Goal: Communication & Community: Ask a question

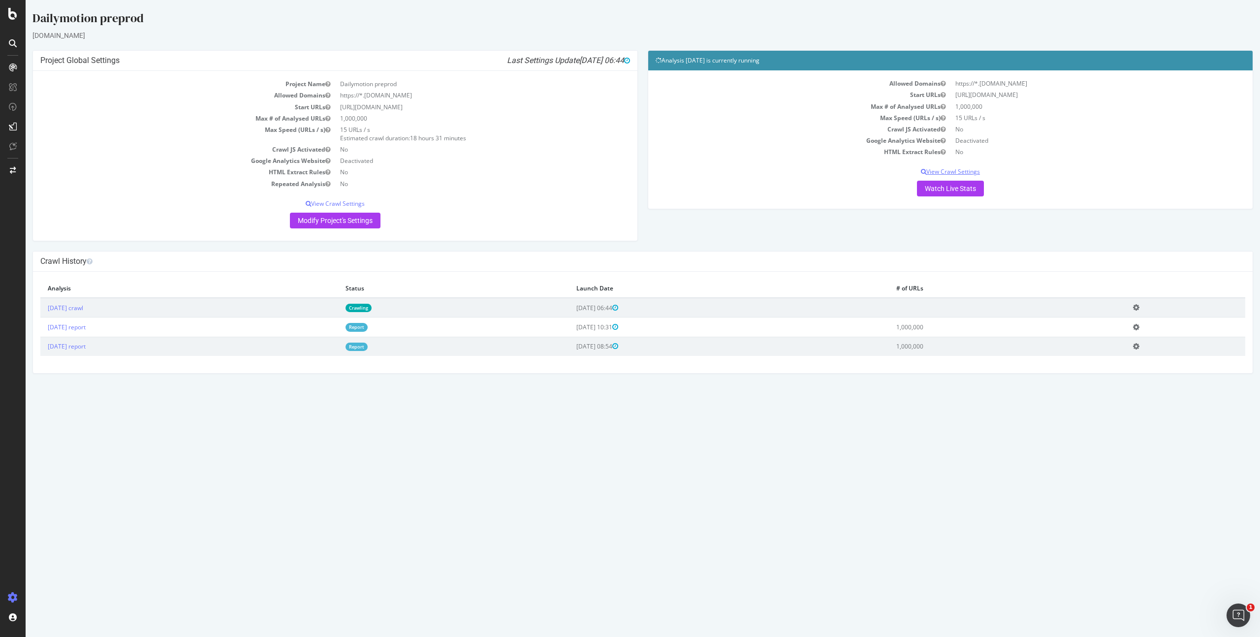
click at [951, 173] on p "View Crawl Settings" at bounding box center [951, 171] width 590 height 8
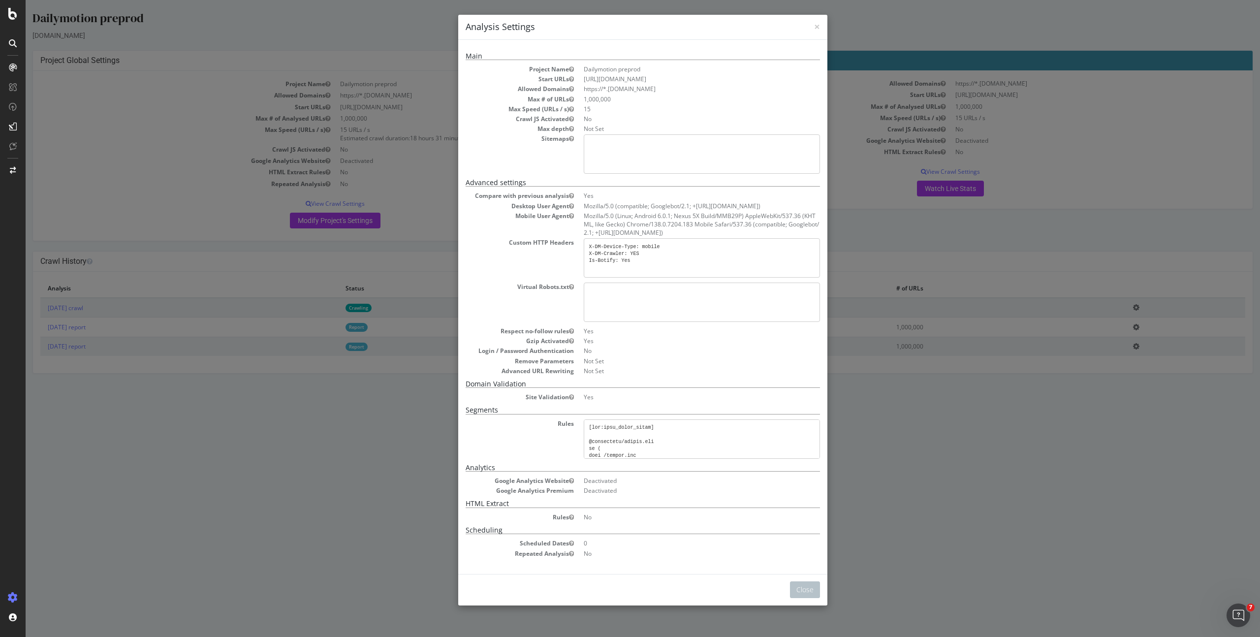
click at [916, 190] on div "× Close Analysis Settings Main Project Name Dailymotion preprod Start URLs [URL…" at bounding box center [643, 318] width 1235 height 637
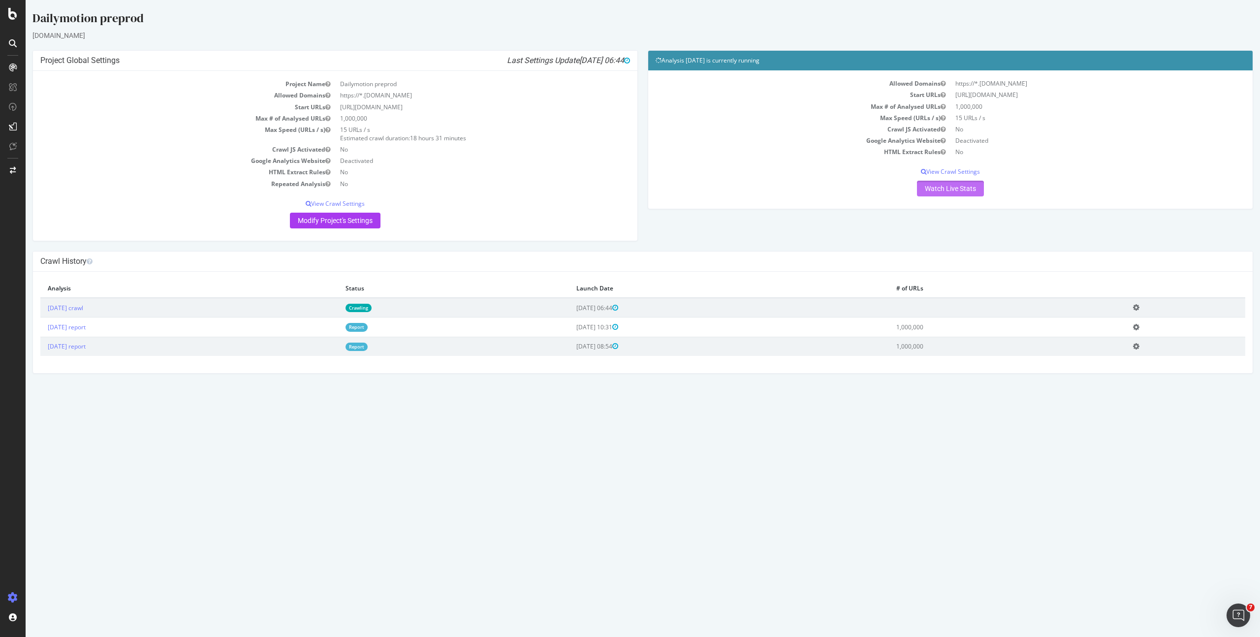
click at [933, 188] on link "Watch Live Stats" at bounding box center [950, 189] width 67 height 16
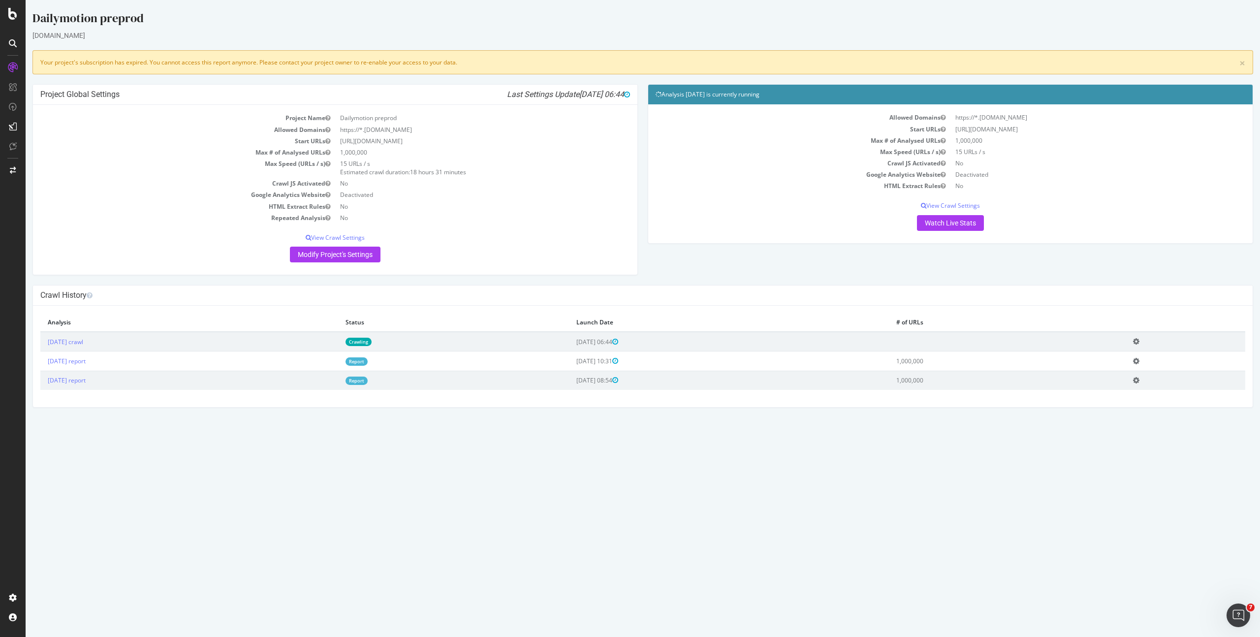
click at [372, 343] on link "Crawling" at bounding box center [359, 342] width 26 height 8
click at [165, 143] on td "Start URLs" at bounding box center [187, 140] width 295 height 11
click at [1238, 611] on icon "Ouvrir le Messenger Intercom" at bounding box center [1237, 614] width 7 height 8
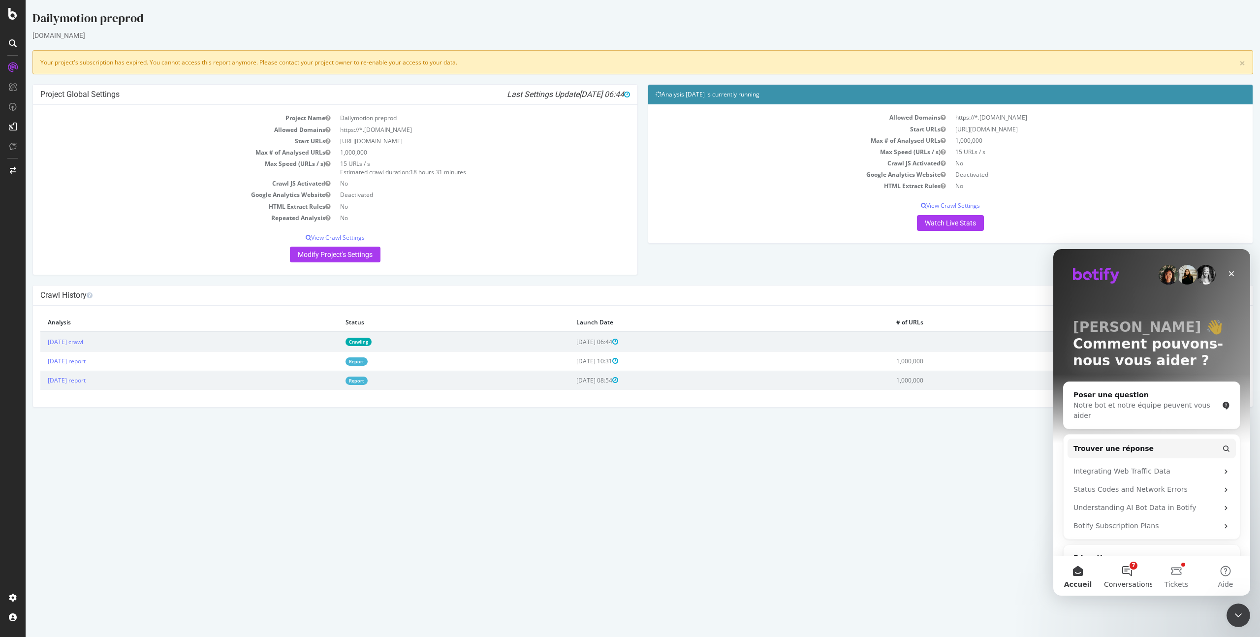
click at [1129, 574] on button "7 Conversations" at bounding box center [1127, 575] width 49 height 39
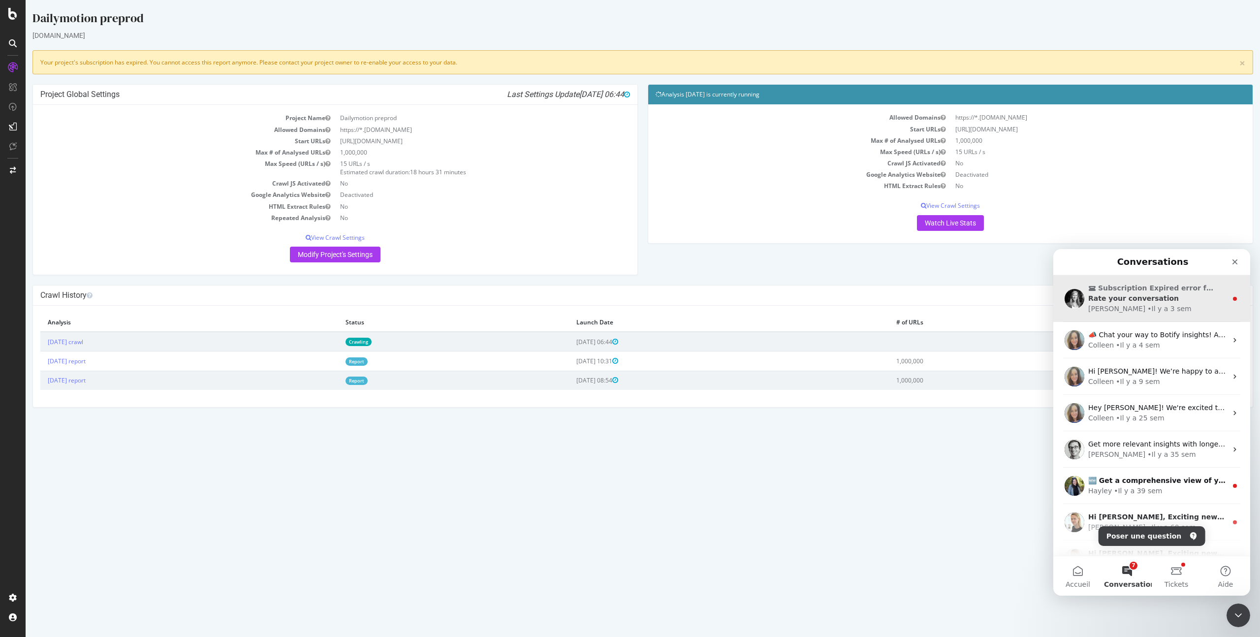
click at [1177, 305] on div "[PERSON_NAME] • Il y a 3 sem" at bounding box center [1157, 309] width 139 height 10
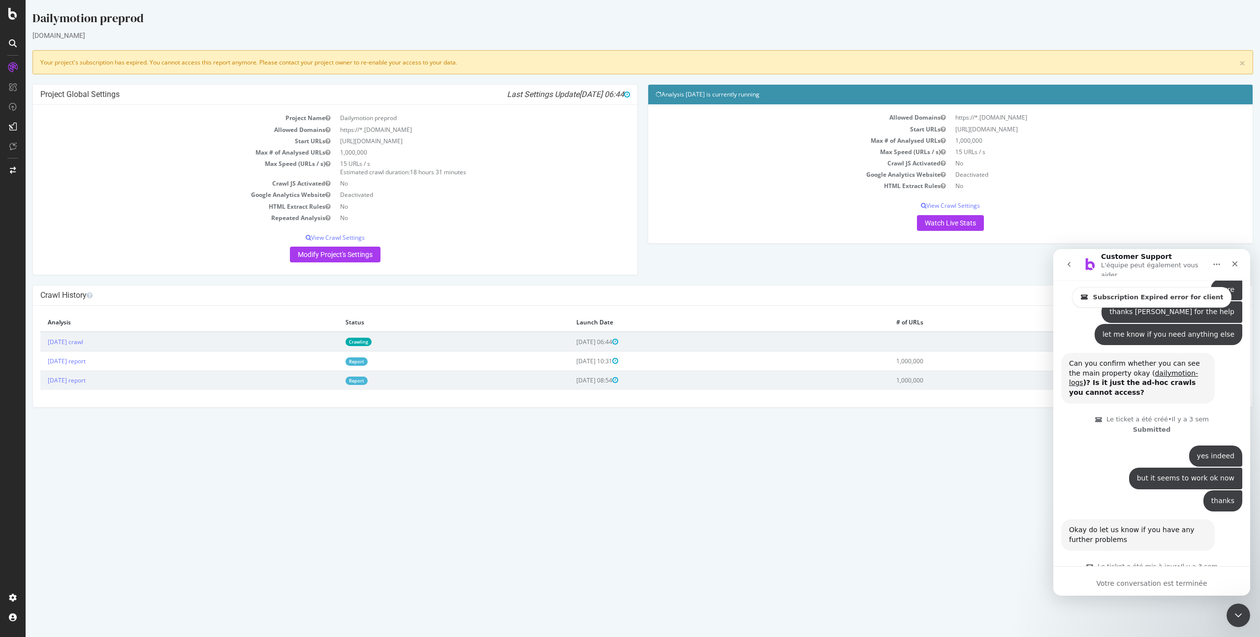
scroll to position [1584, 0]
click at [1142, 576] on div "Votre conversation est terminée" at bounding box center [1151, 581] width 197 height 30
click at [1137, 581] on div "Votre conversation est terminée" at bounding box center [1151, 583] width 197 height 10
click at [1236, 267] on icon "Fermer" at bounding box center [1235, 264] width 8 height 8
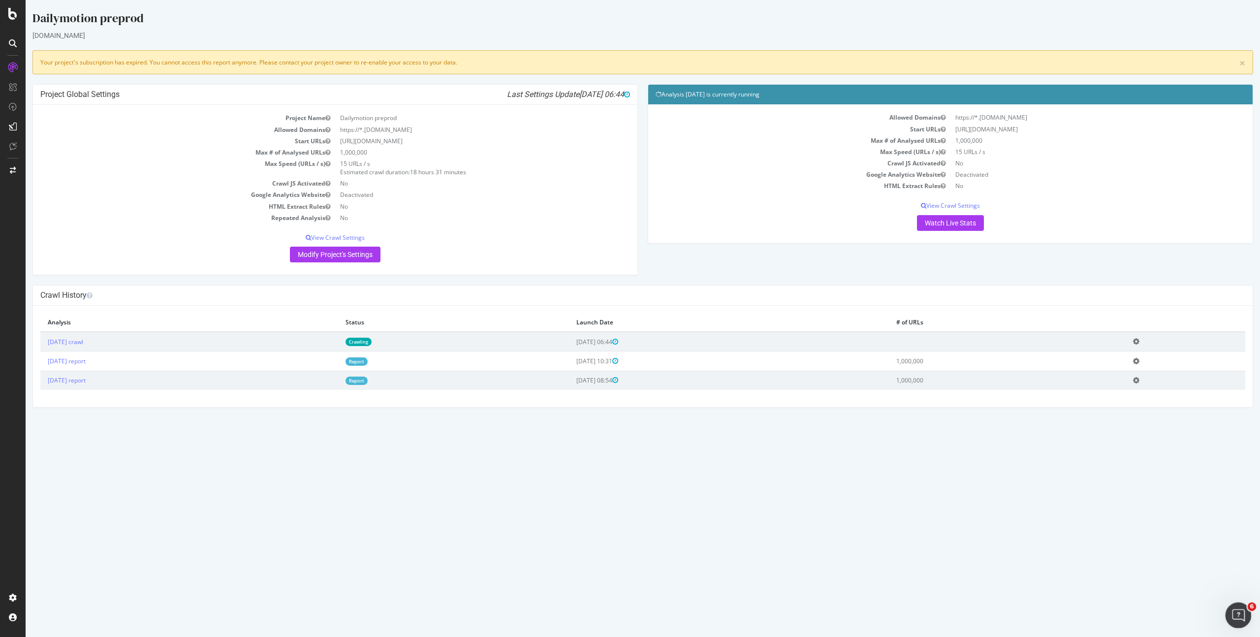
click at [1237, 608] on icon "Ouvrir le Messenger Intercom" at bounding box center [1237, 614] width 16 height 16
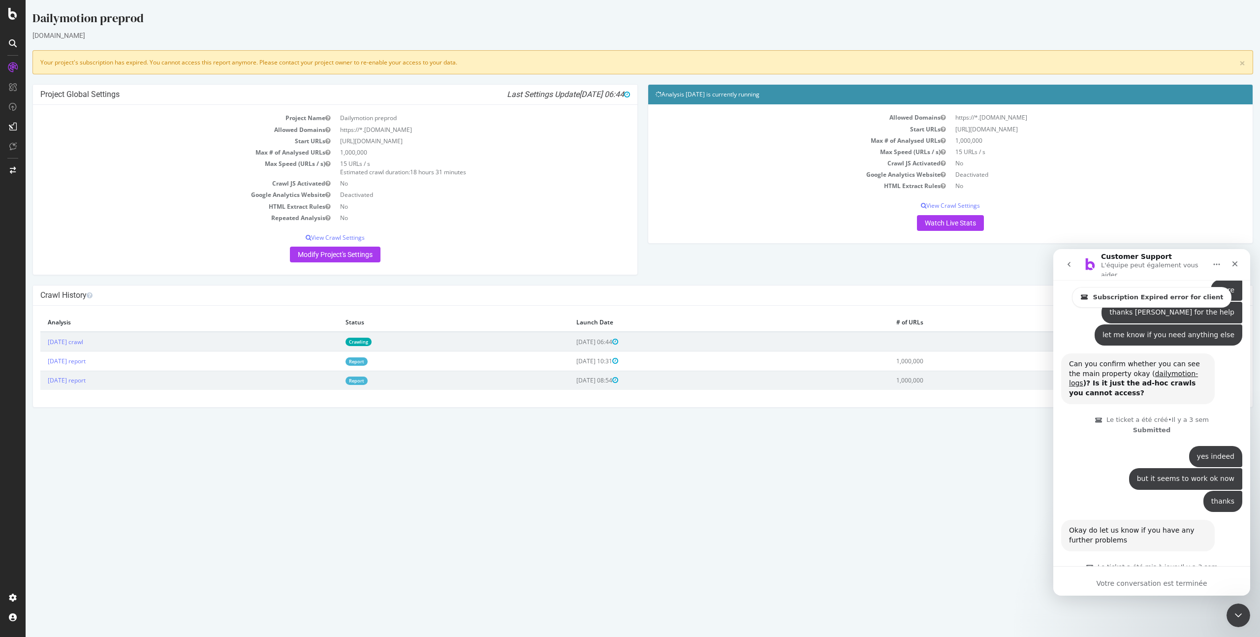
click at [1070, 262] on icon "go back" at bounding box center [1069, 264] width 8 height 8
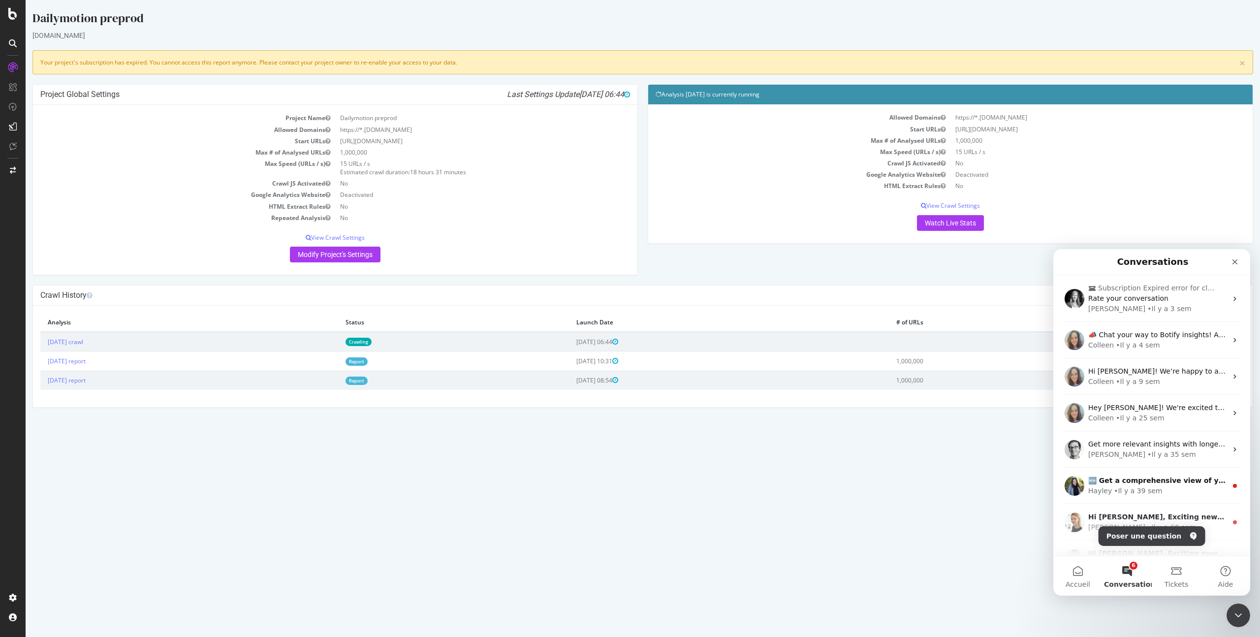
scroll to position [0, 0]
click at [1079, 578] on button "Accueil" at bounding box center [1077, 575] width 49 height 39
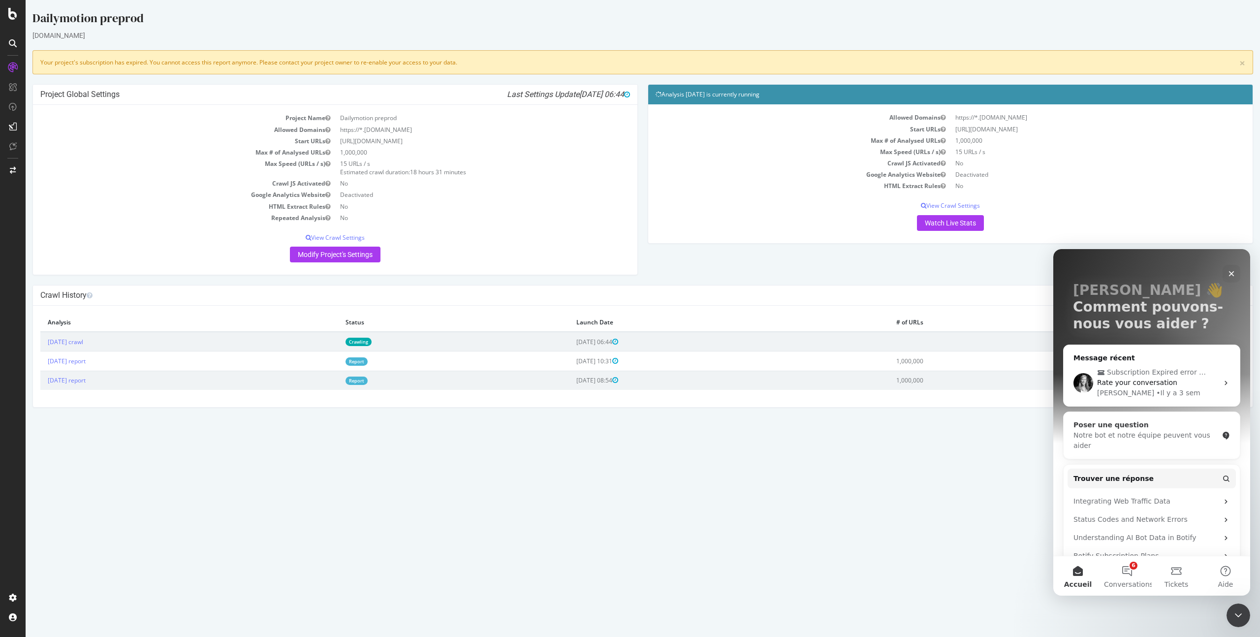
scroll to position [46, 0]
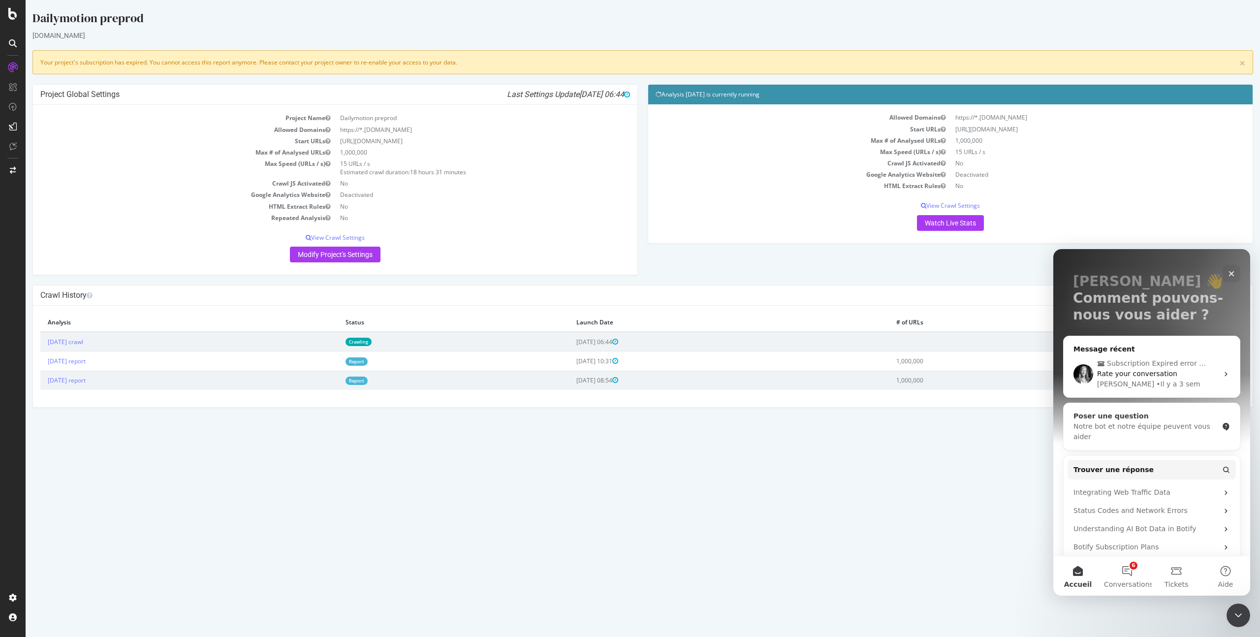
click at [1182, 424] on div "Notre bot et notre équipe peuvent vous aider" at bounding box center [1146, 431] width 145 height 21
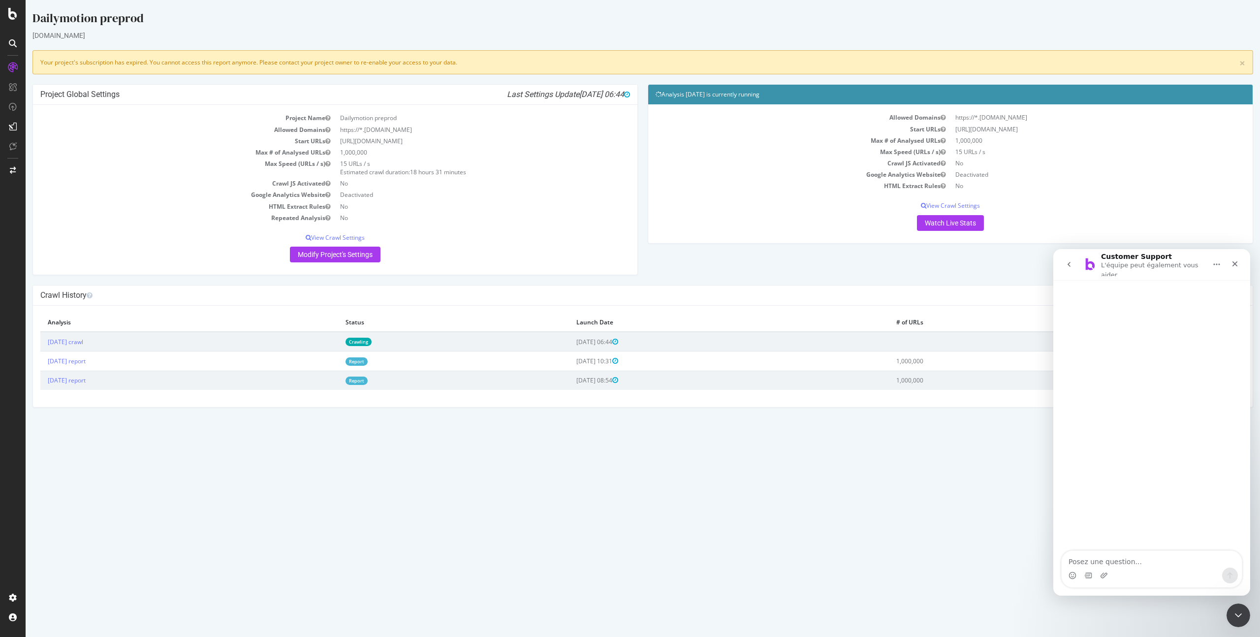
click at [1148, 559] on textarea "Posez une question..." at bounding box center [1152, 559] width 180 height 17
type textarea "Hello"
type textarea "I reach"
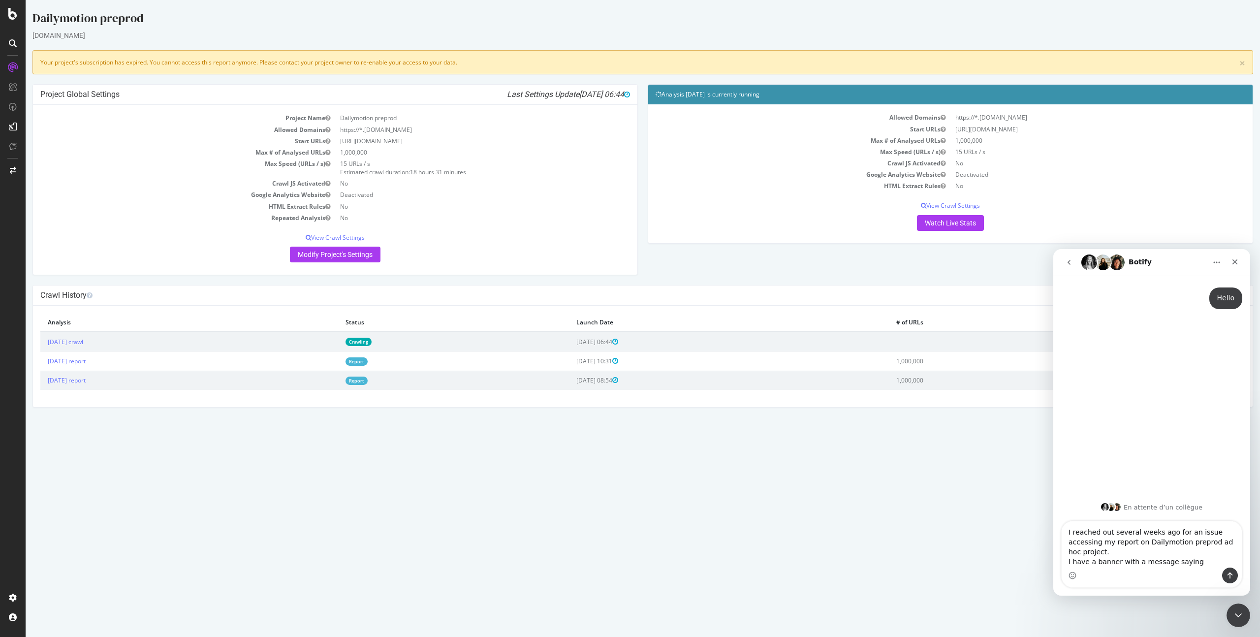
drag, startPoint x: 41, startPoint y: 62, endPoint x: 472, endPoint y: 67, distance: 431.3
click at [472, 67] on div "× Your project's subscription has expired. You cannot access this report anymor…" at bounding box center [642, 62] width 1221 height 24
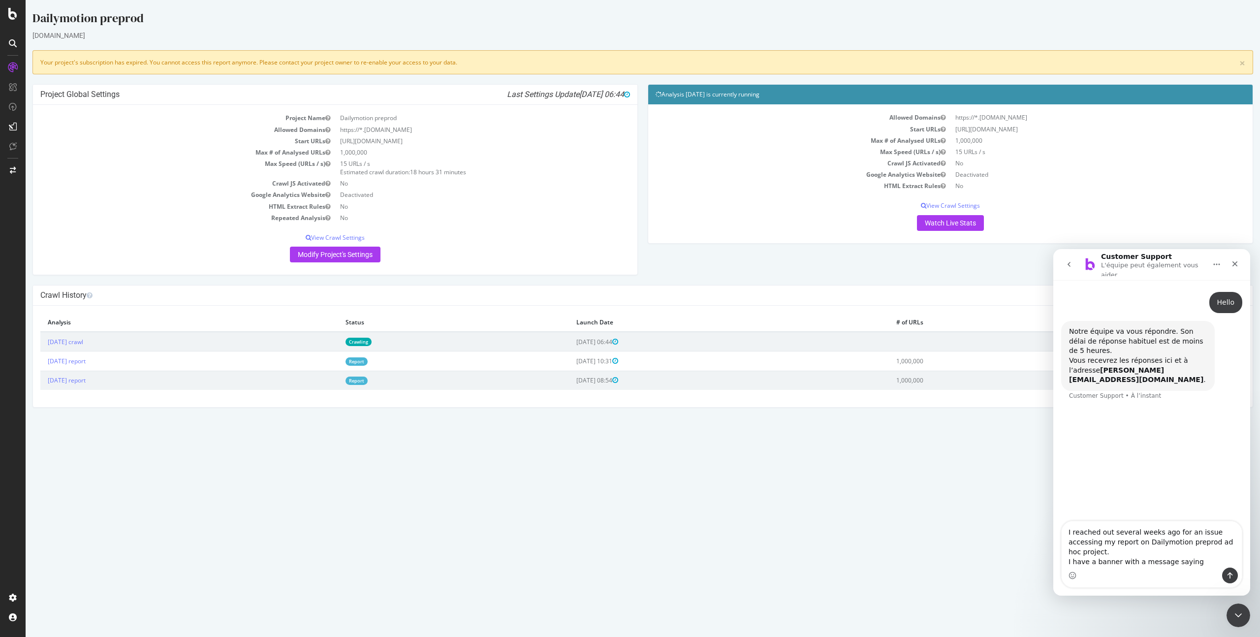
copy div "Your project's subscription has expired. You cannot access this report anymore.…"
click at [1202, 565] on textarea "I reached out several weeks ago for an issue accessing my report on Dailymotion…" at bounding box center [1152, 544] width 180 height 46
paste textarea "Your project's subscription has expired. You cannot access this report anymore.…"
type textarea "I reached out several weeks ago for an issue accessing my report on Dailymotion…"
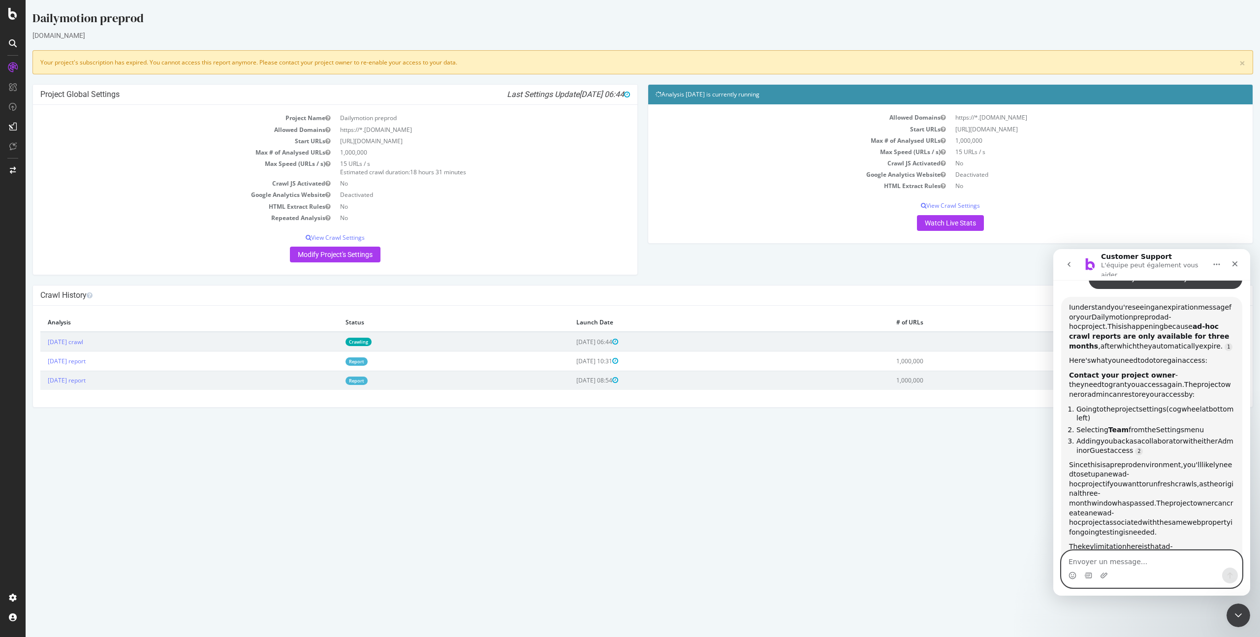
scroll to position [241, 0]
click at [1076, 264] on button "go back" at bounding box center [1069, 264] width 19 height 19
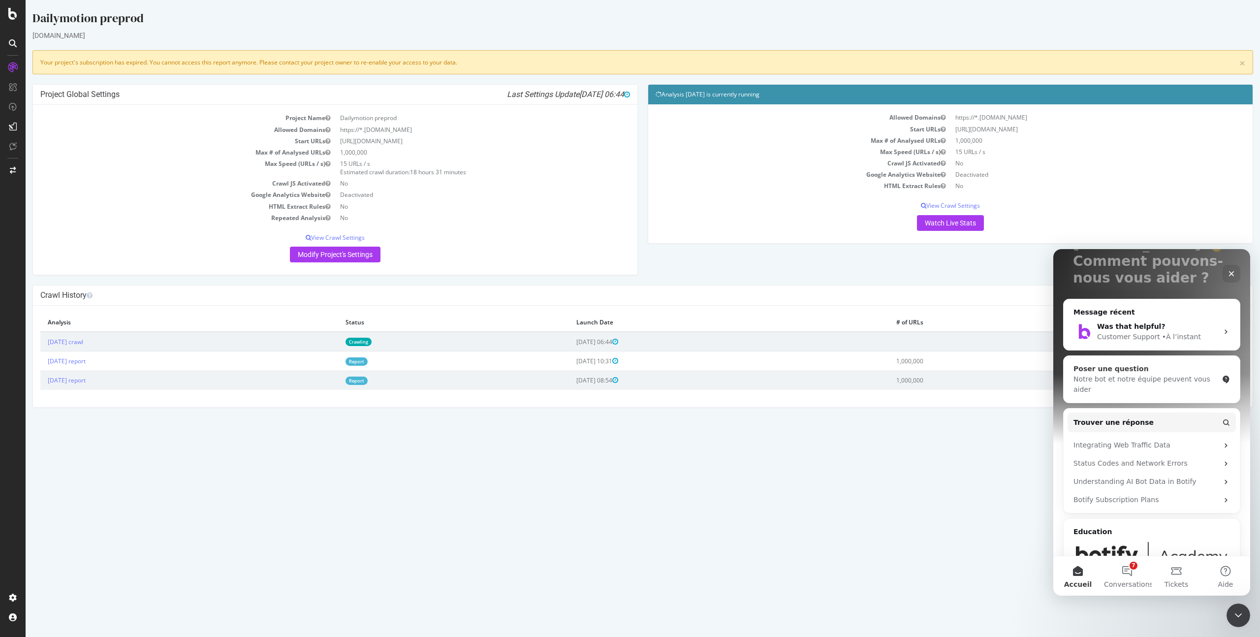
scroll to position [73, 0]
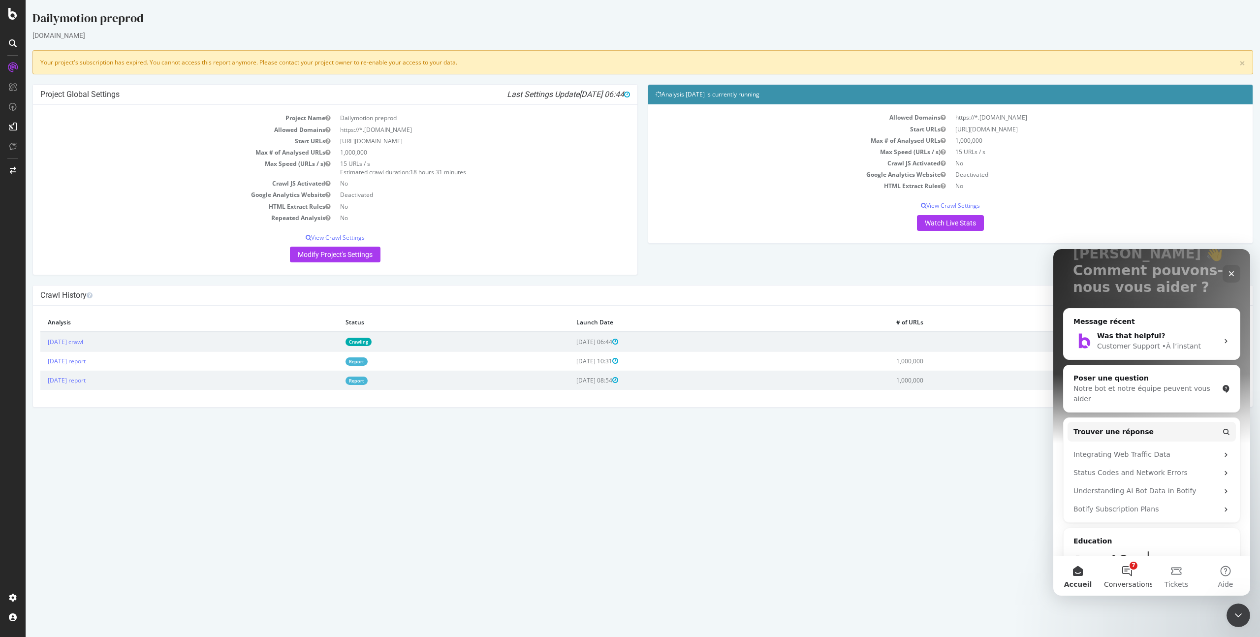
click at [1138, 564] on button "7 Conversations" at bounding box center [1127, 575] width 49 height 39
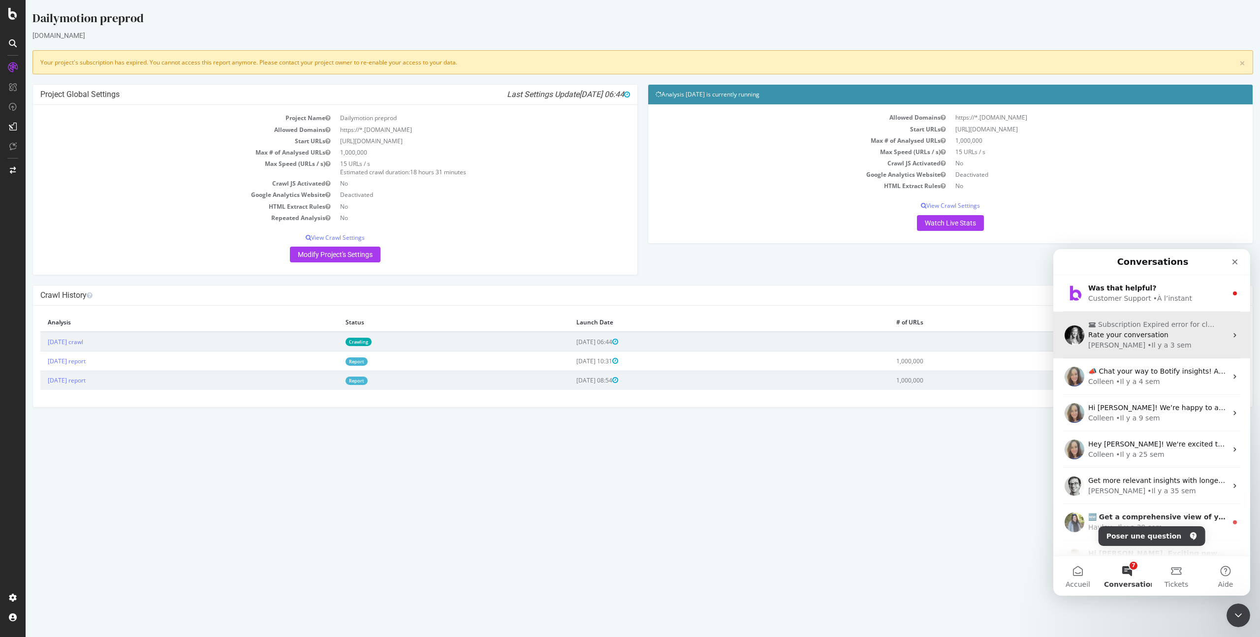
click at [1145, 343] on div "[PERSON_NAME] • Il y a 3 sem" at bounding box center [1157, 345] width 139 height 10
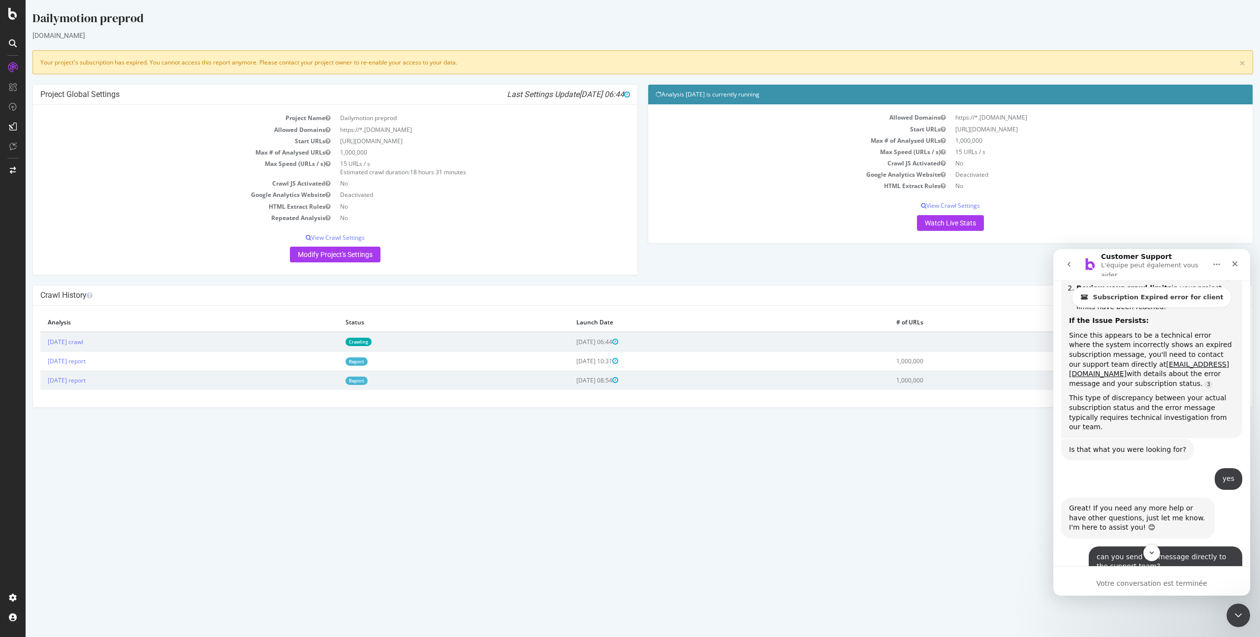
scroll to position [1130, 0]
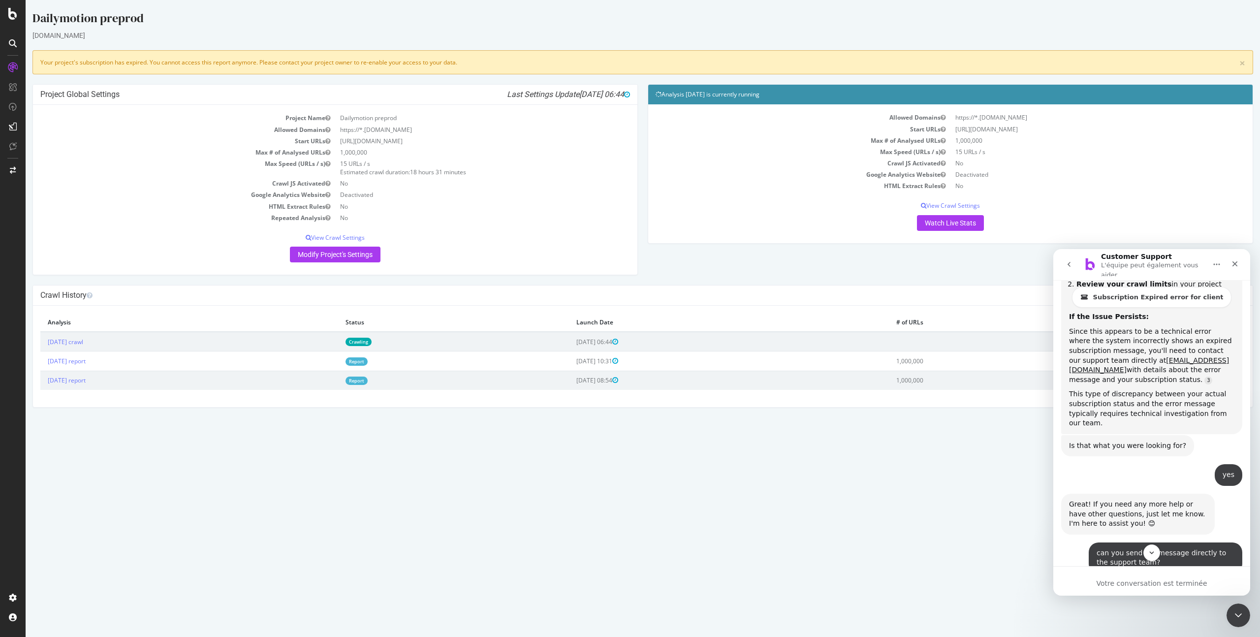
drag, startPoint x: 1119, startPoint y: 454, endPoint x: 1131, endPoint y: 455, distance: 11.4
click at [1131, 583] on div "[PERSON_NAME] joined the conversation" at bounding box center [1159, 587] width 126 height 9
copy b "[PERSON_NAME]"
click at [1072, 271] on button "go back" at bounding box center [1069, 264] width 19 height 19
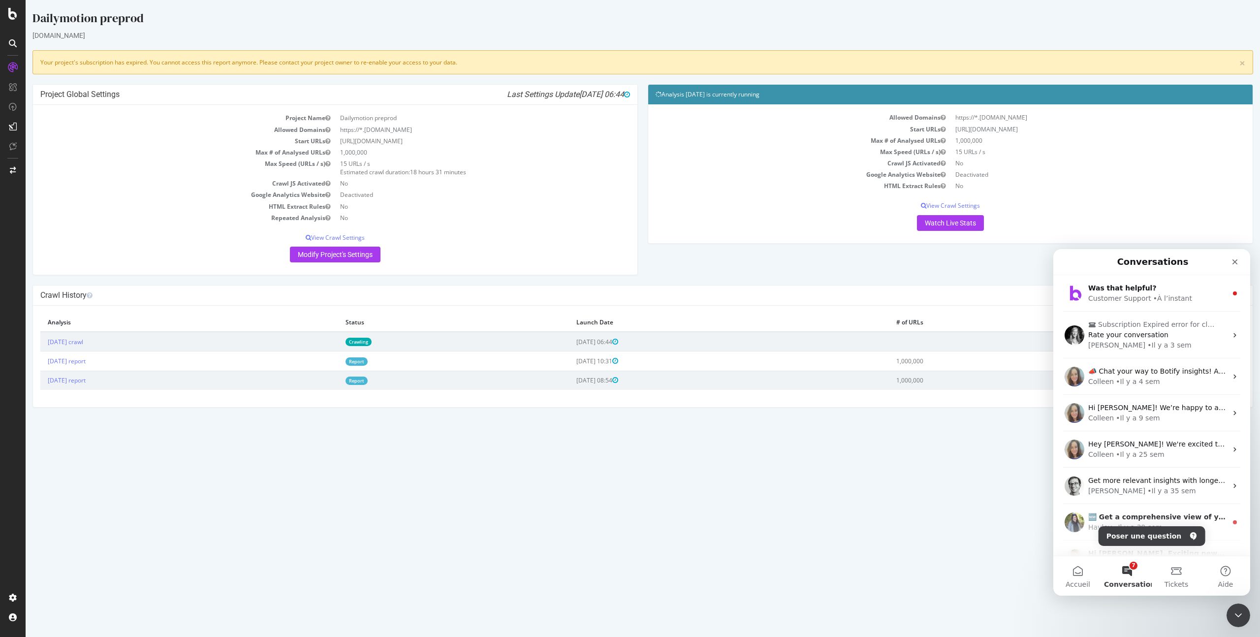
scroll to position [0, 0]
click at [1142, 296] on div "Customer Support" at bounding box center [1119, 298] width 63 height 10
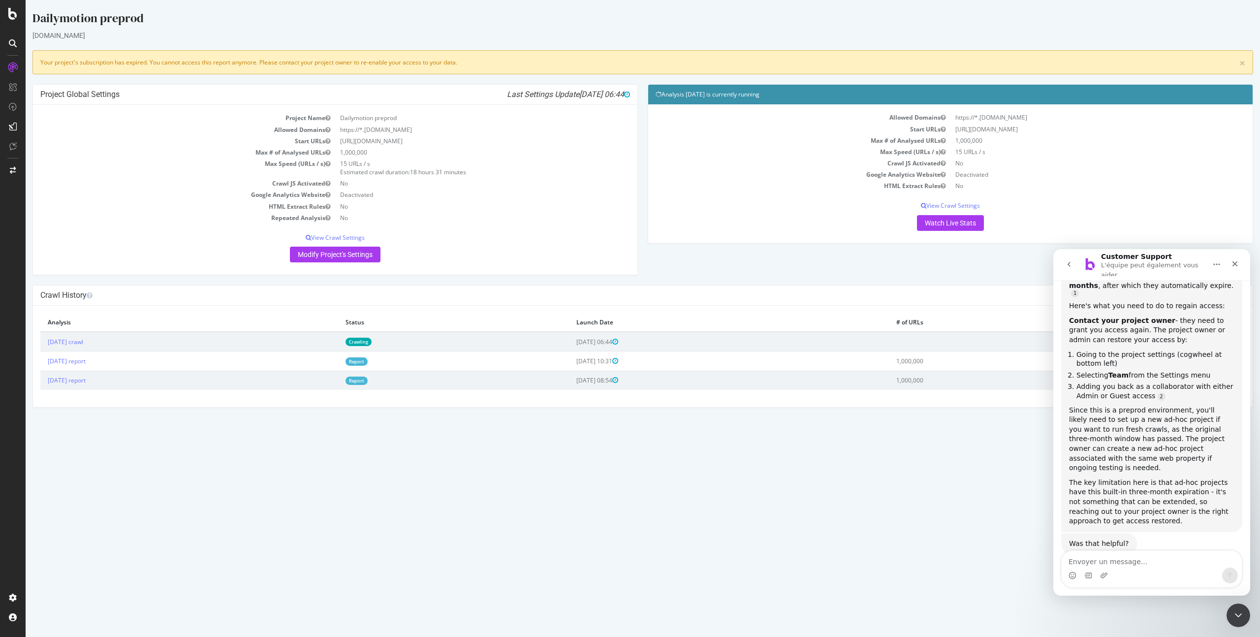
scroll to position [316, 0]
type textarea "I'm the project owner"
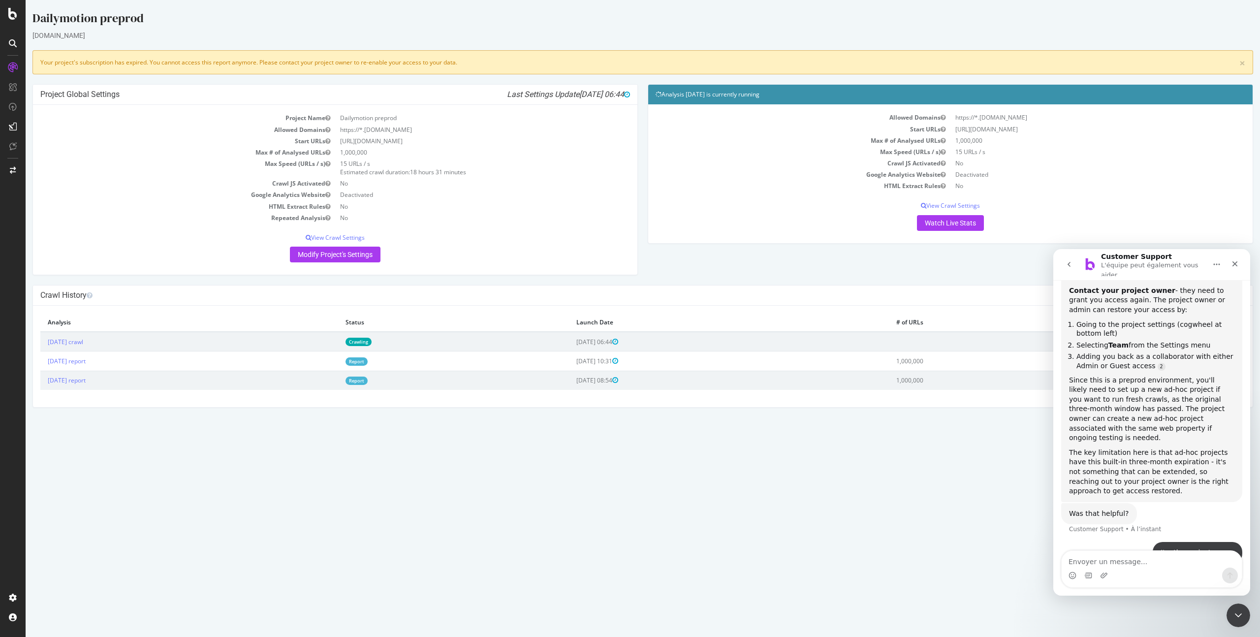
scroll to position [361, 0]
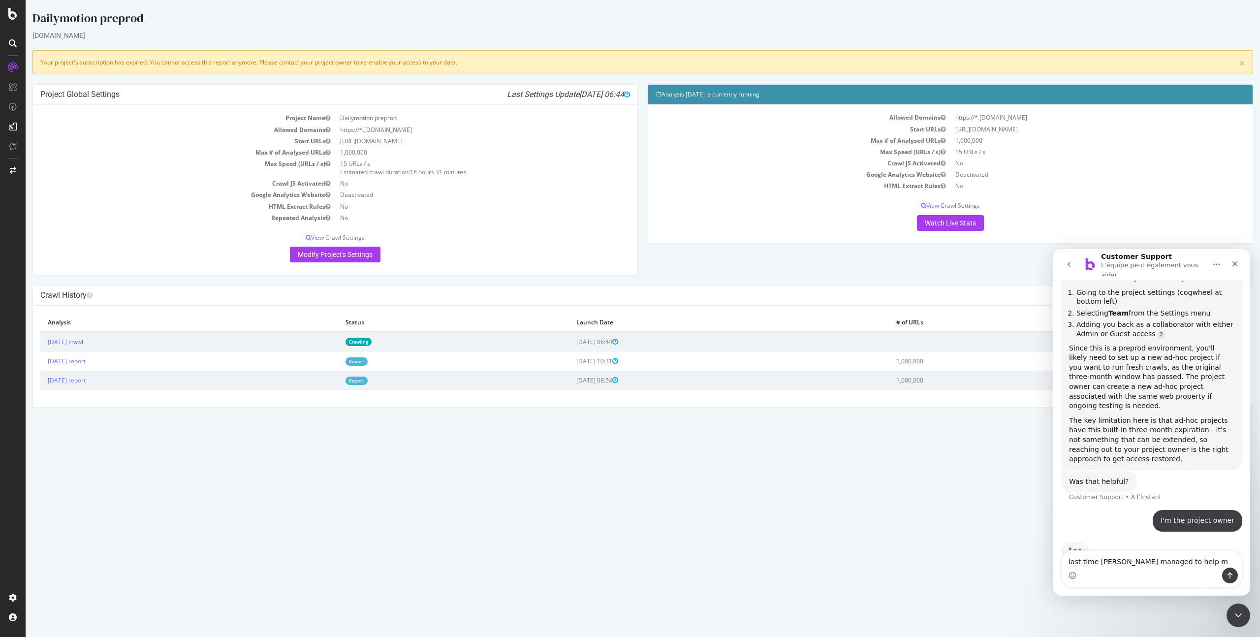
type textarea "last time [PERSON_NAME] managed to help me"
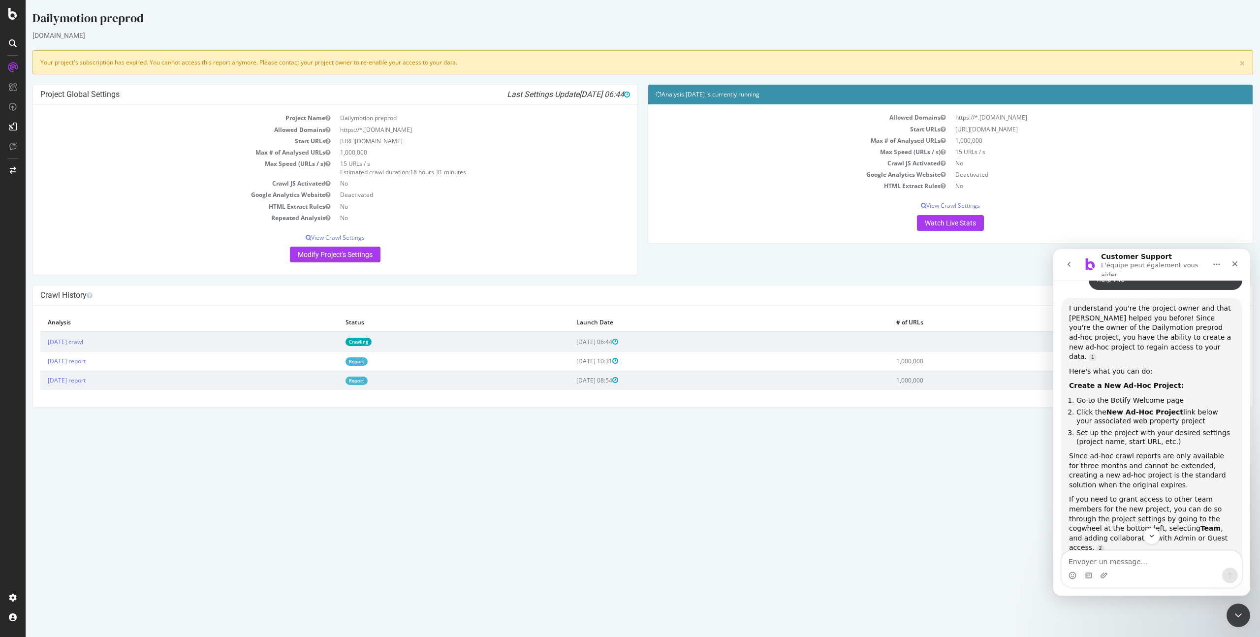
scroll to position [648, 0]
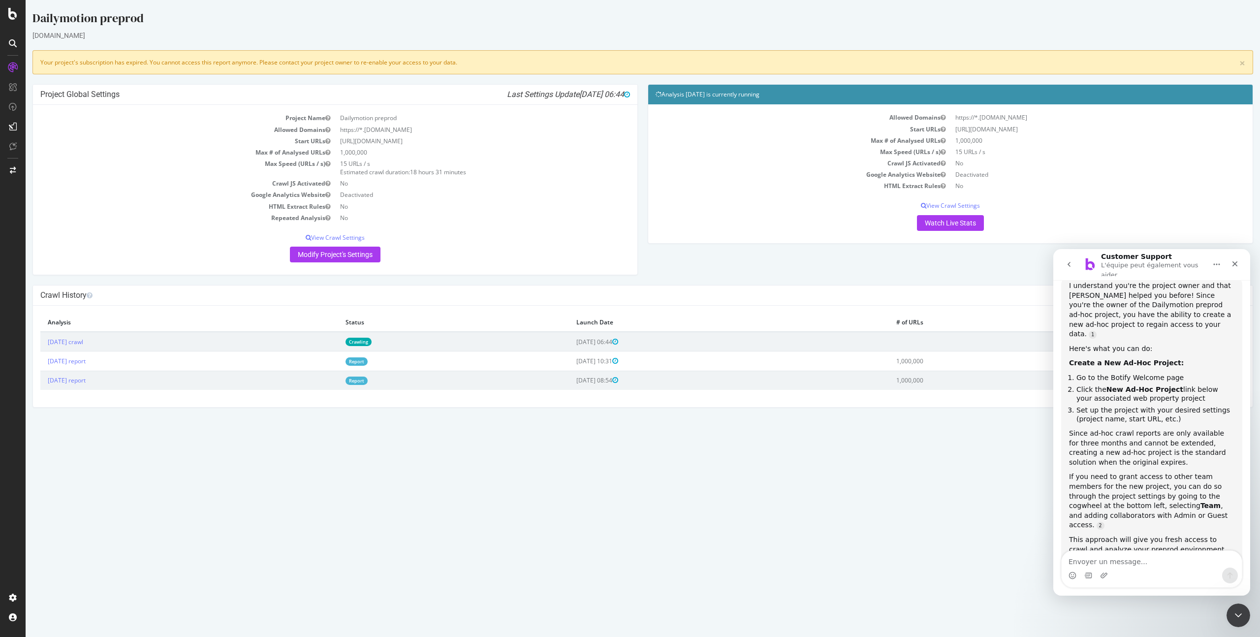
click at [1173, 567] on textarea "Envoyer un message..." at bounding box center [1152, 559] width 180 height 17
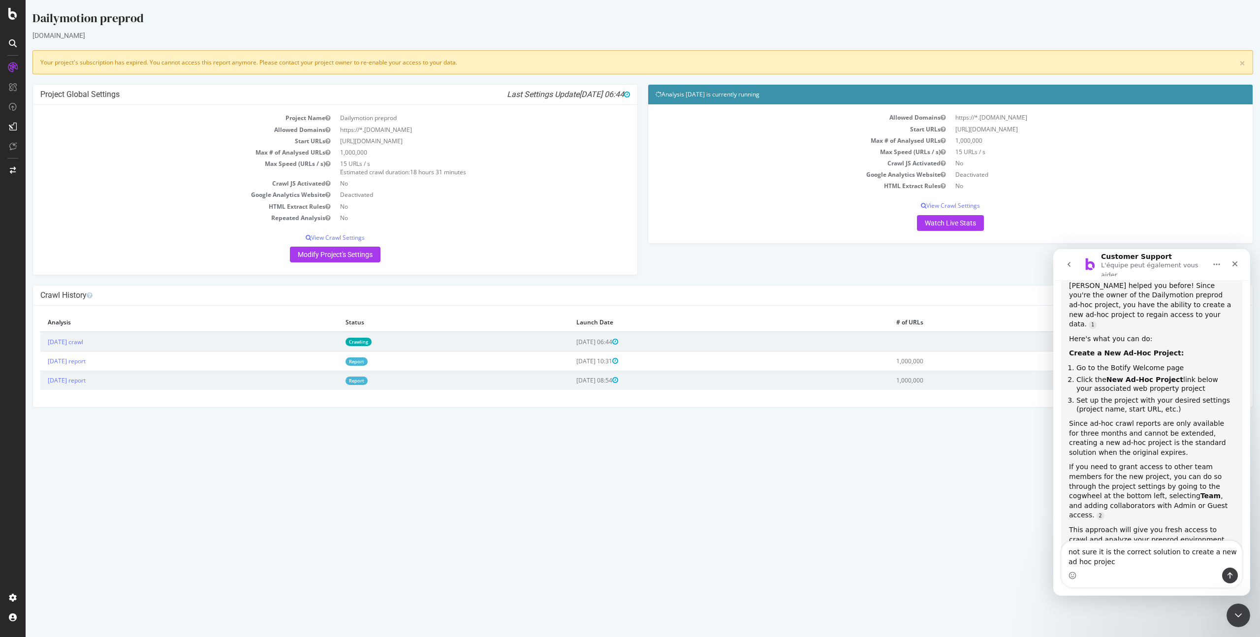
type textarea "not sure it is the correct solution to create a new ad hoc project"
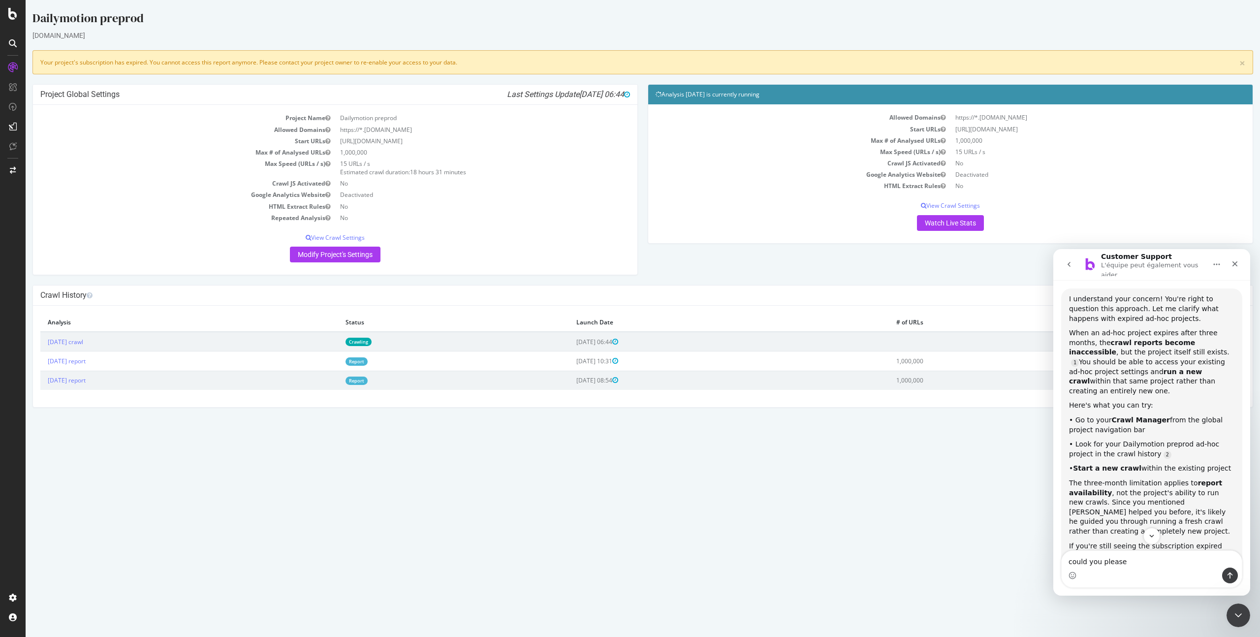
scroll to position [1004, 0]
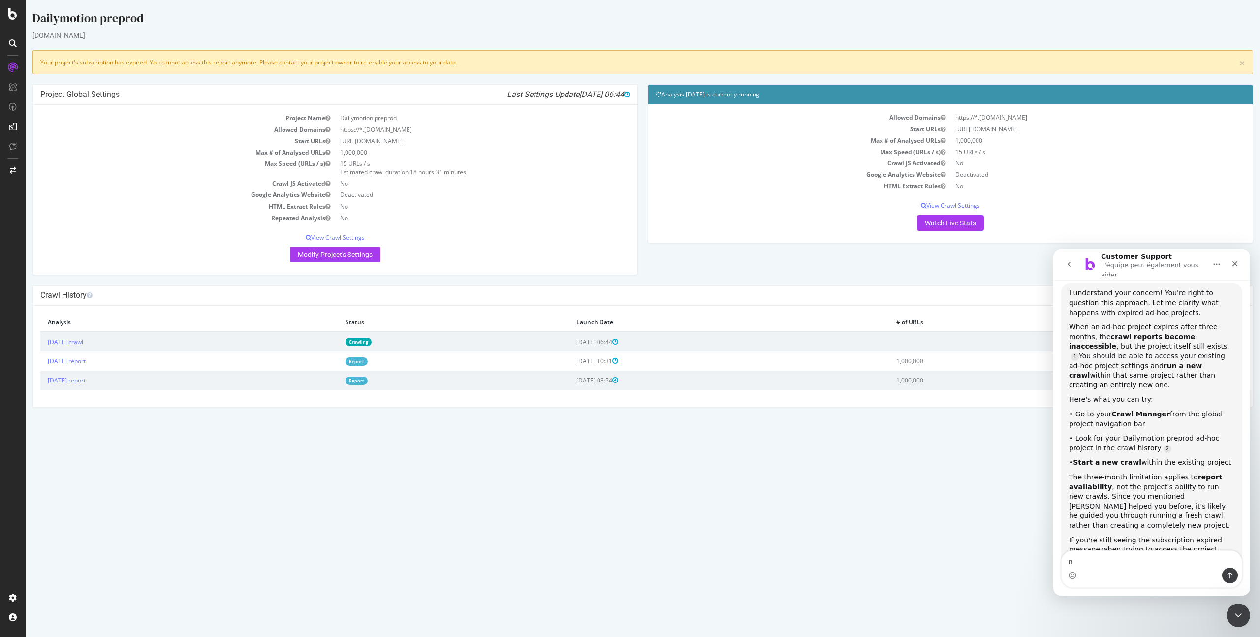
type textarea "no"
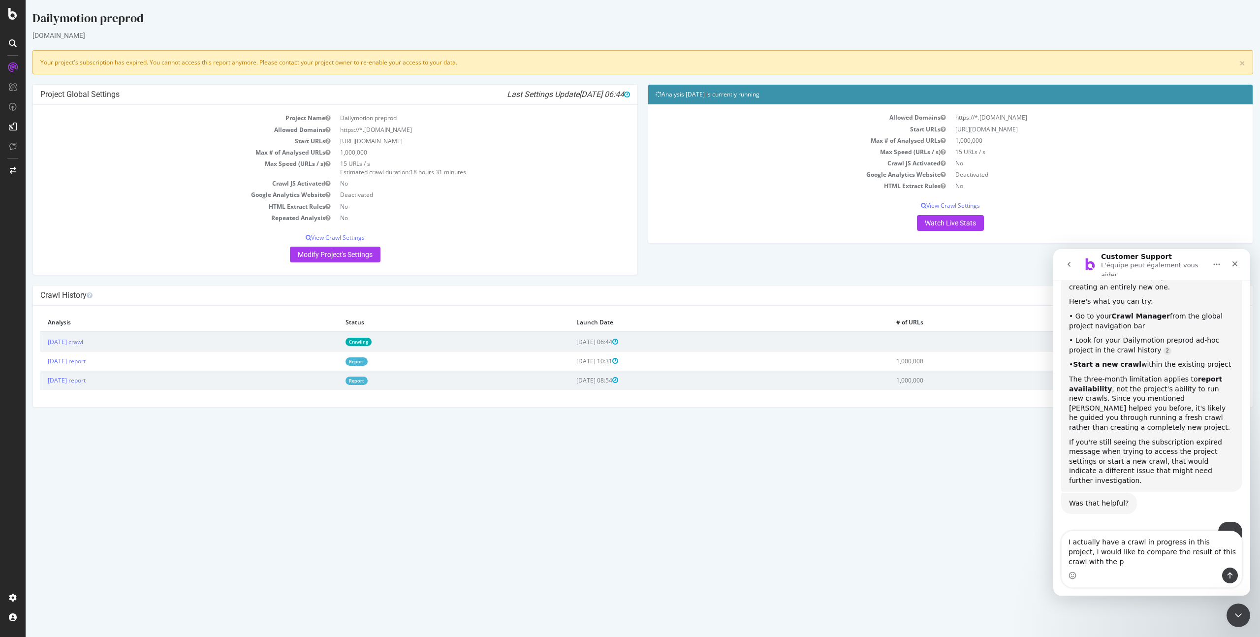
scroll to position [1112, 0]
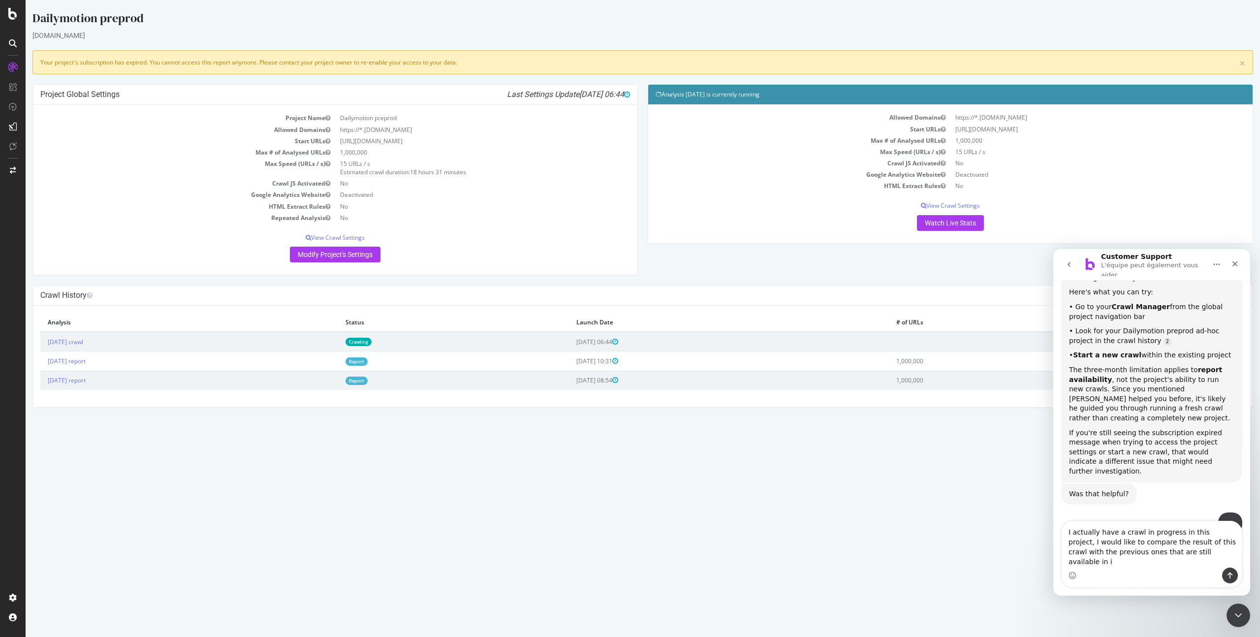
type textarea "I actually have a crawl in progress in this project, I would like to compare th…"
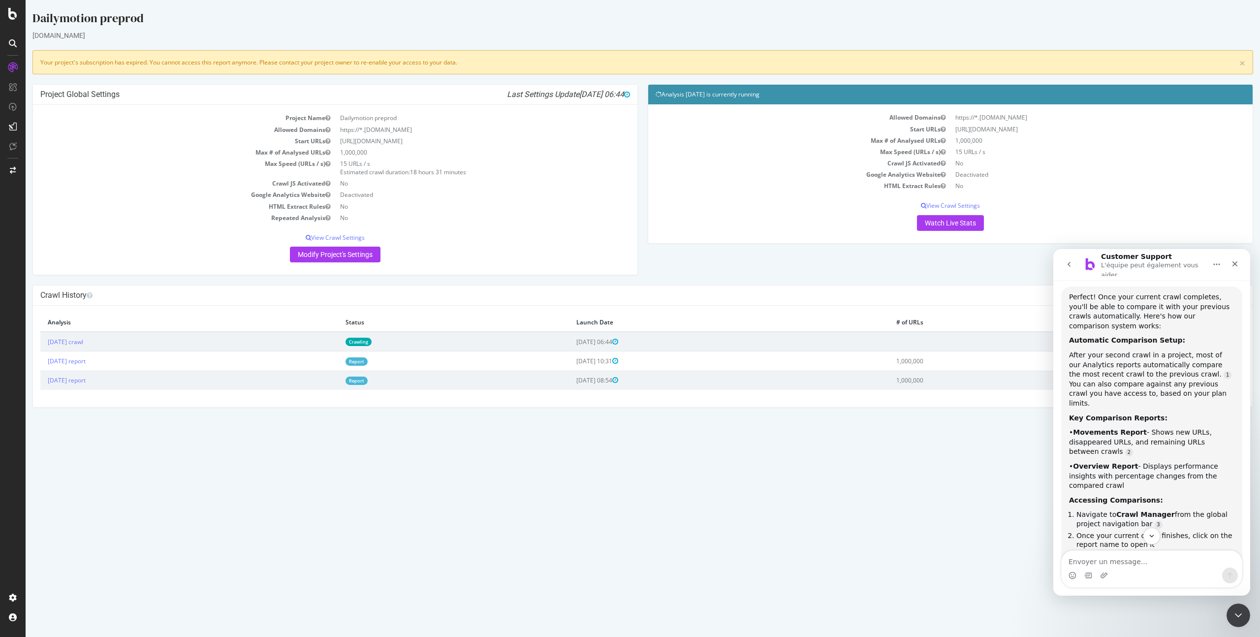
scroll to position [1494, 0]
click at [1176, 574] on div "Intercom Messenger" at bounding box center [1152, 576] width 180 height 16
click at [1166, 569] on div "Intercom Messenger" at bounding box center [1152, 576] width 180 height 16
click at [1154, 564] on textarea "Envoyer un message..." at bounding box center [1152, 559] width 180 height 17
type textarea "why do I have the banner with the warning message then?"
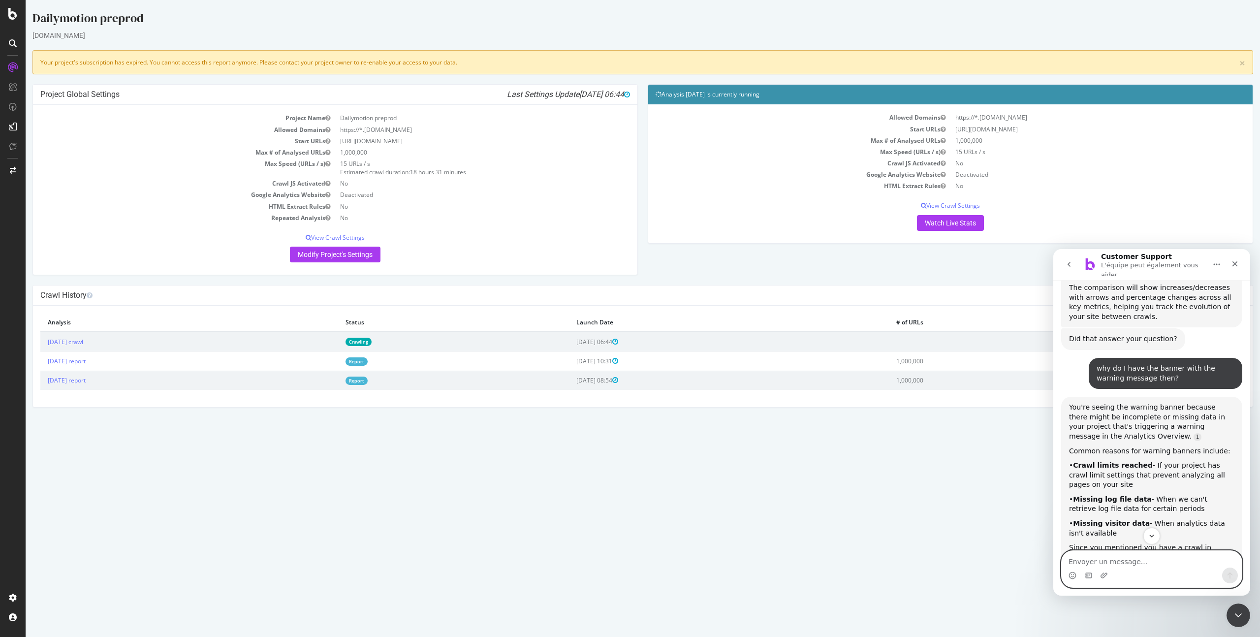
scroll to position [1817, 0]
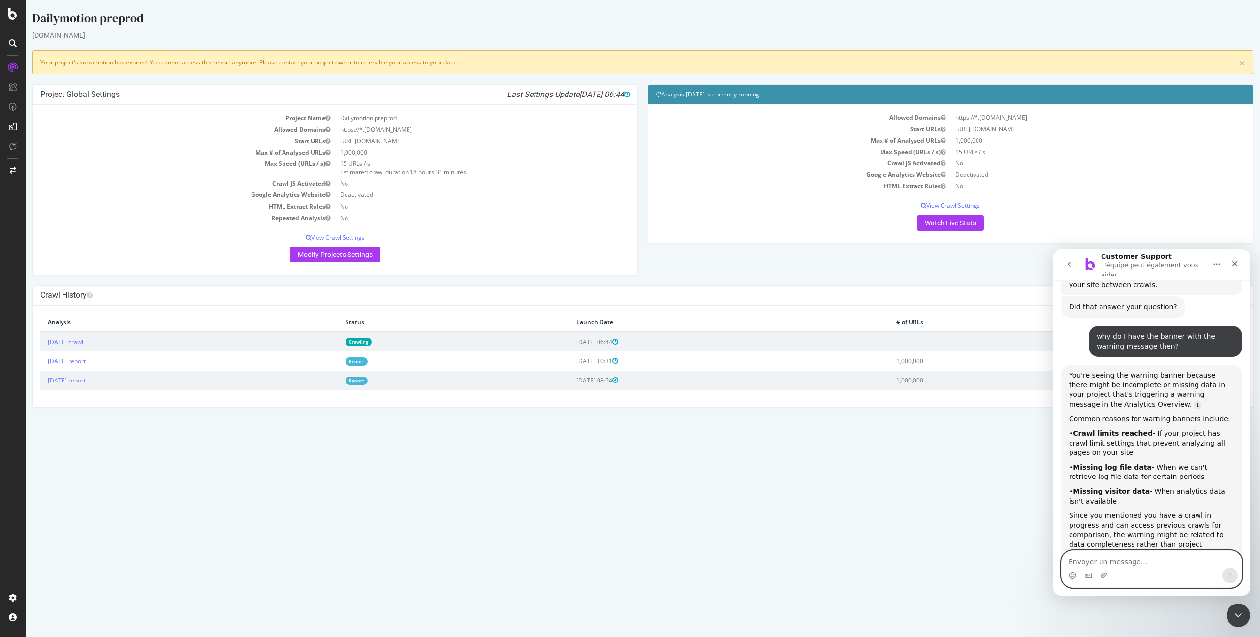
click at [1120, 555] on textarea "Envoyer un message..." at bounding box center [1152, 559] width 180 height 17
paste textarea "[PERSON_NAME]"
click at [1175, 563] on textarea "the message is the following:" at bounding box center [1152, 559] width 180 height 17
paste textarea "Your project's subscription has expired. You cannot access this report anymore.…"
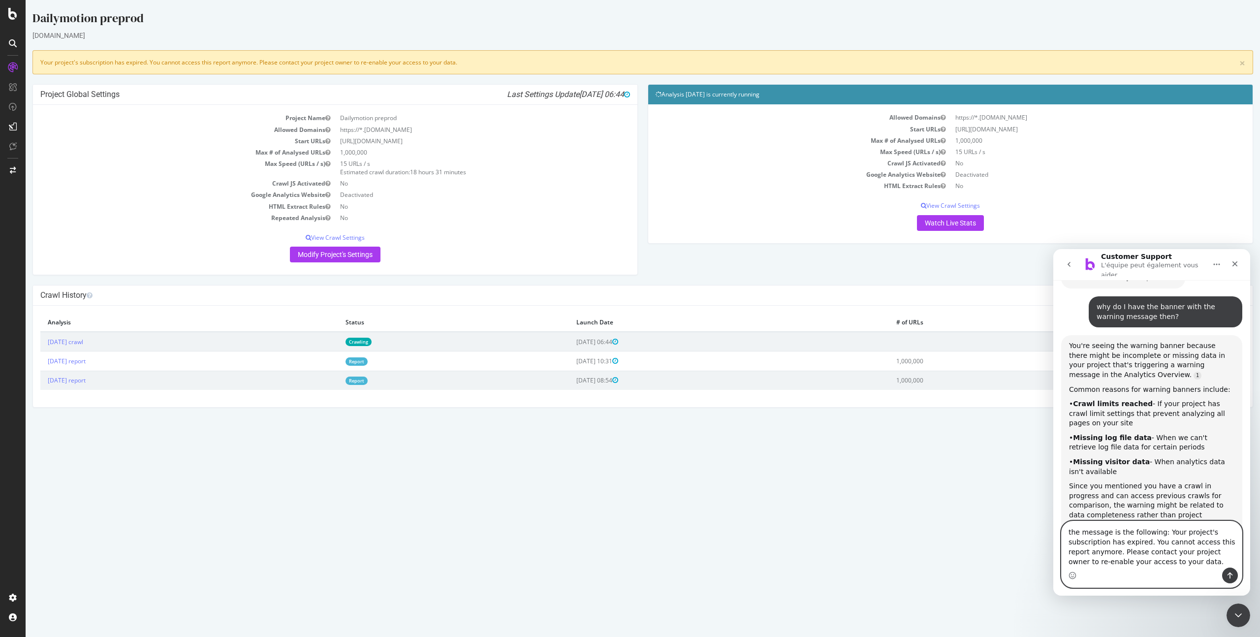
click at [1164, 532] on textarea "the message is the following: Your project's subscription has expired. You cann…" at bounding box center [1152, 544] width 180 height 46
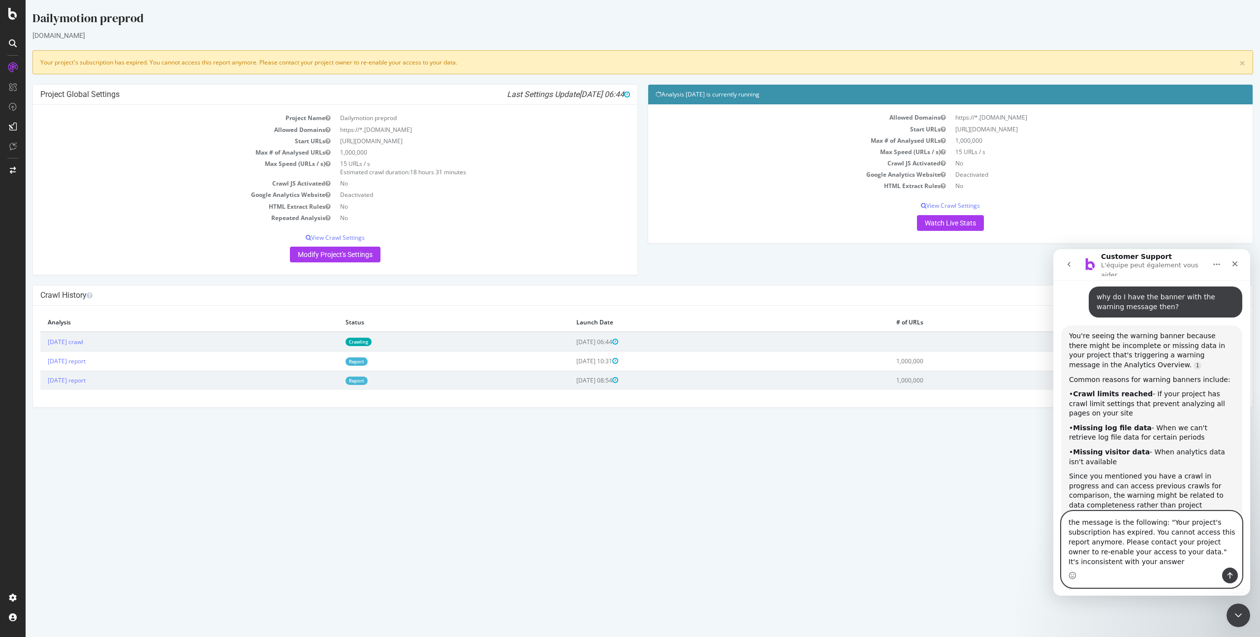
type textarea "the message is the following: "Your project's subscription has expired. You can…"
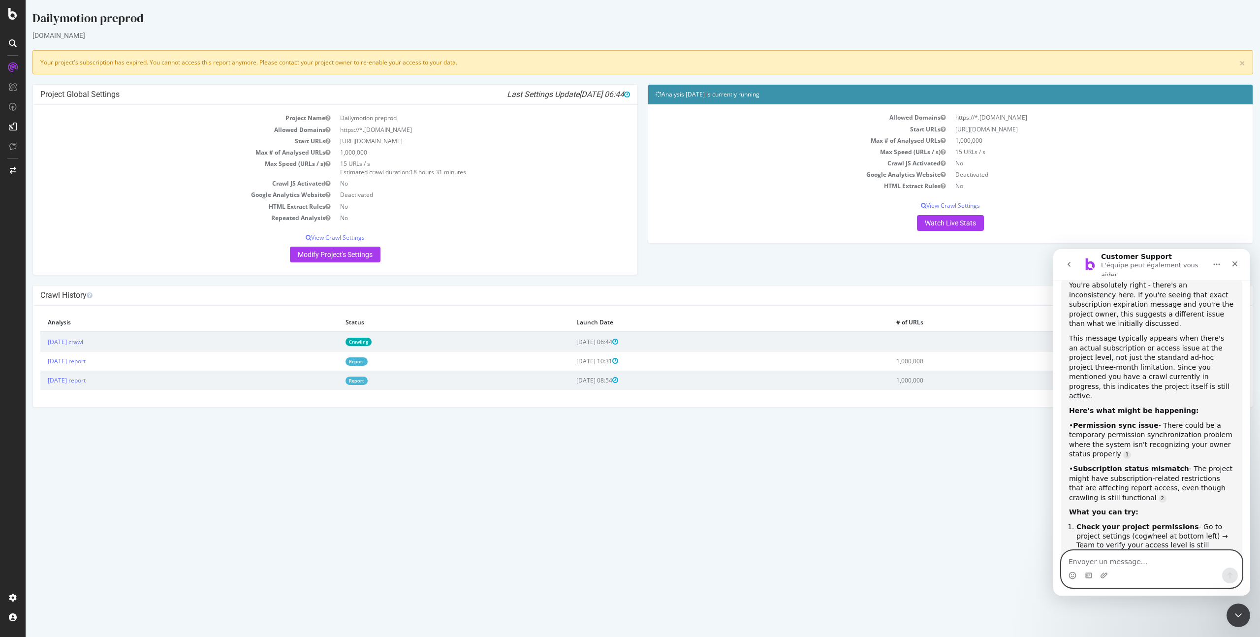
scroll to position [2280, 0]
click at [1095, 566] on textarea "Envoyer un message..." at bounding box center [1152, 559] width 180 height 17
type textarea "this message appears only on this project"
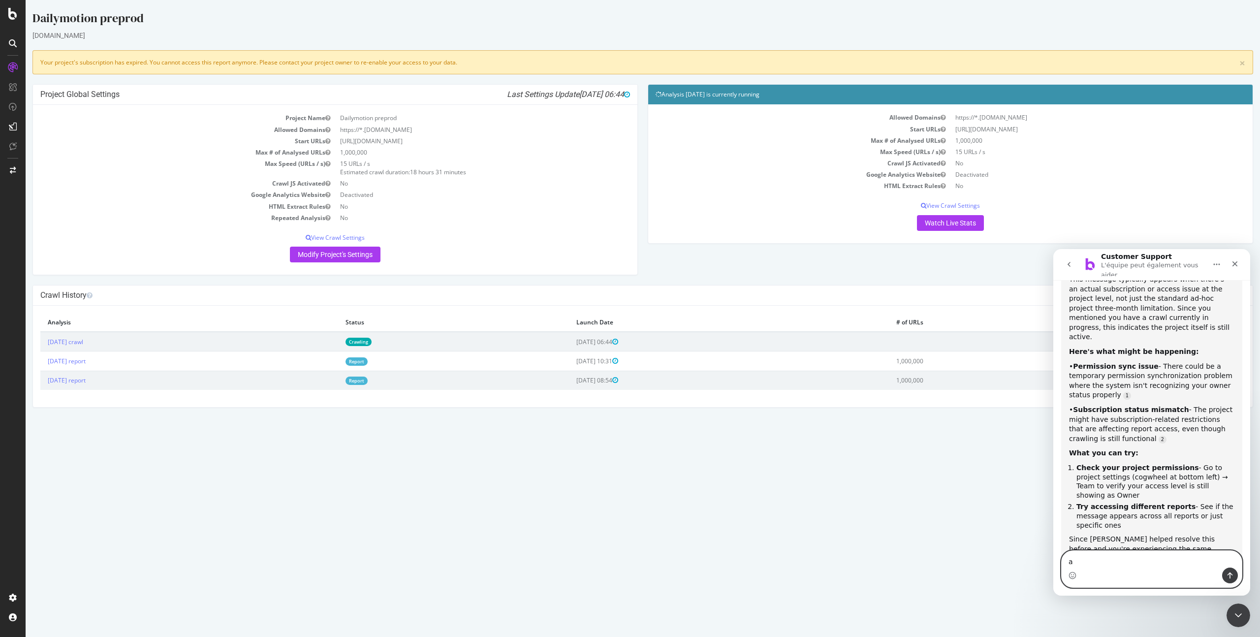
scroll to position [2341, 0]
type textarea "and my subscription is ongoing"
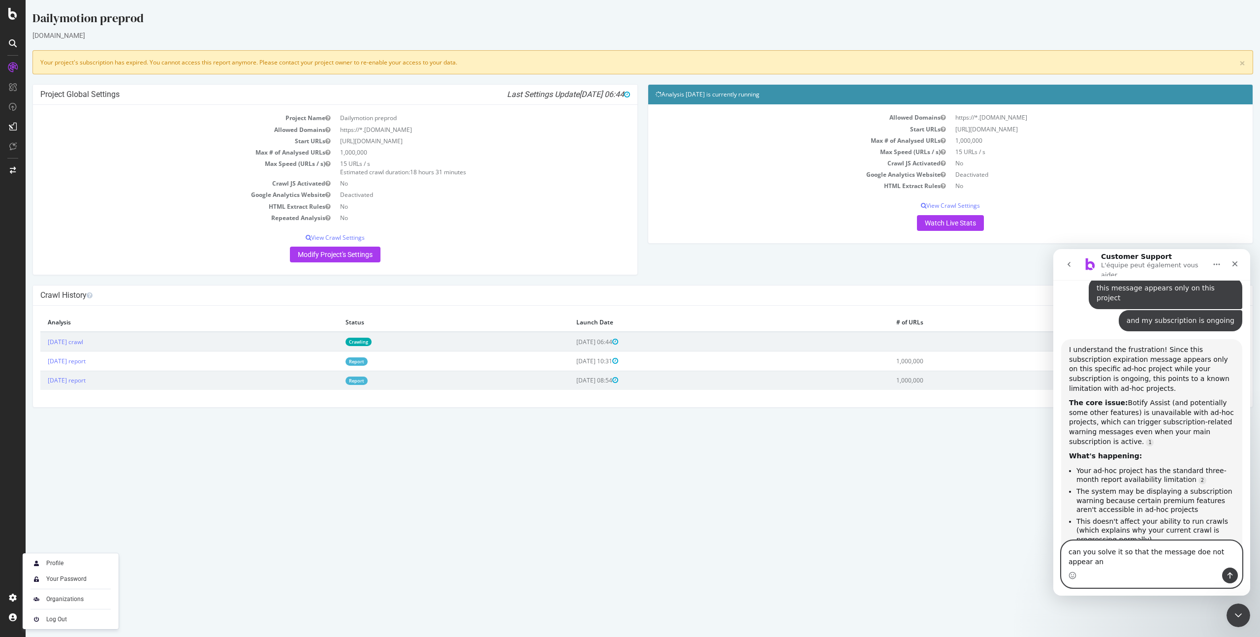
scroll to position [2698, 0]
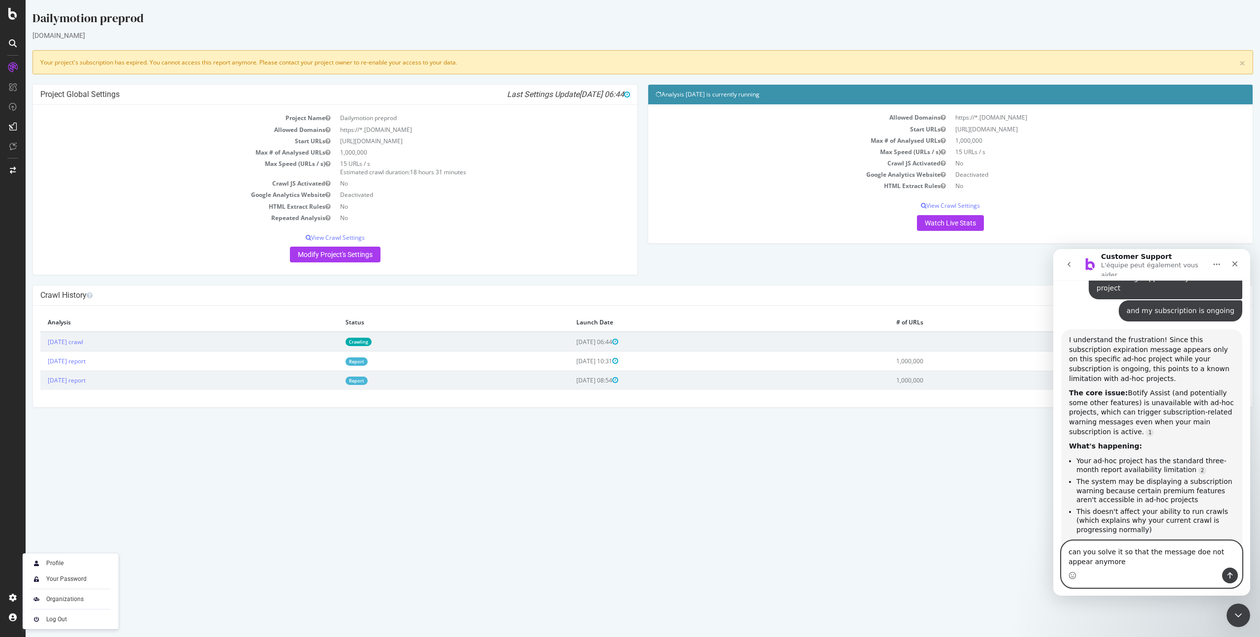
type textarea "can you solve it so that the message doe not appear anymore?"
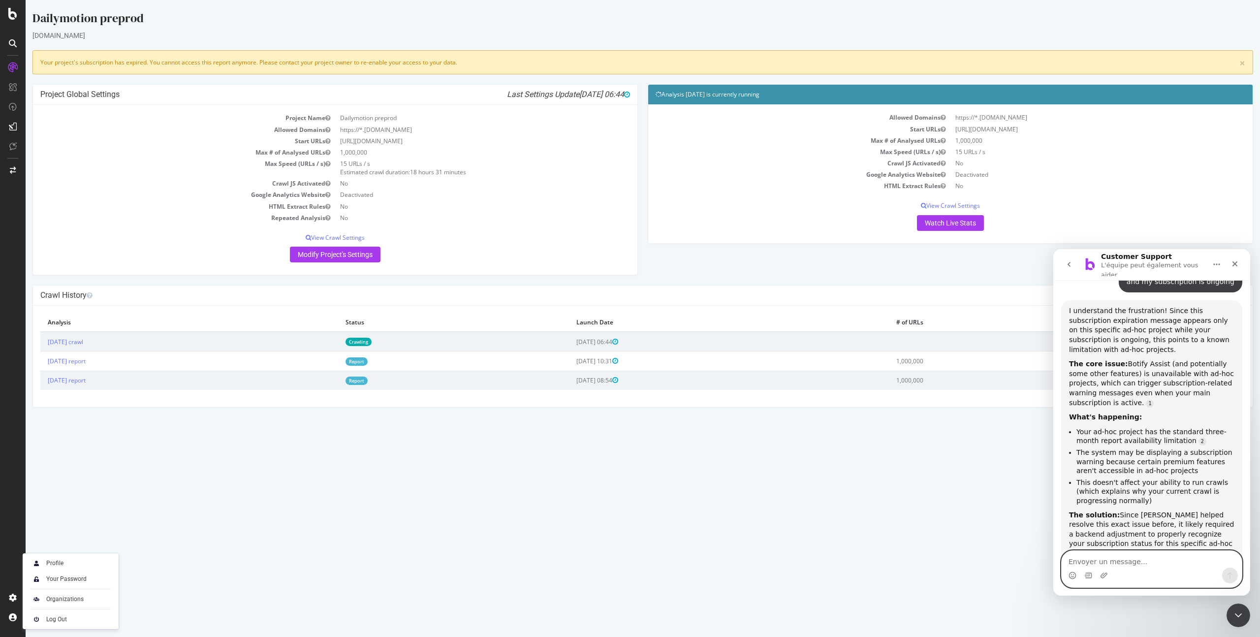
scroll to position [2759, 0]
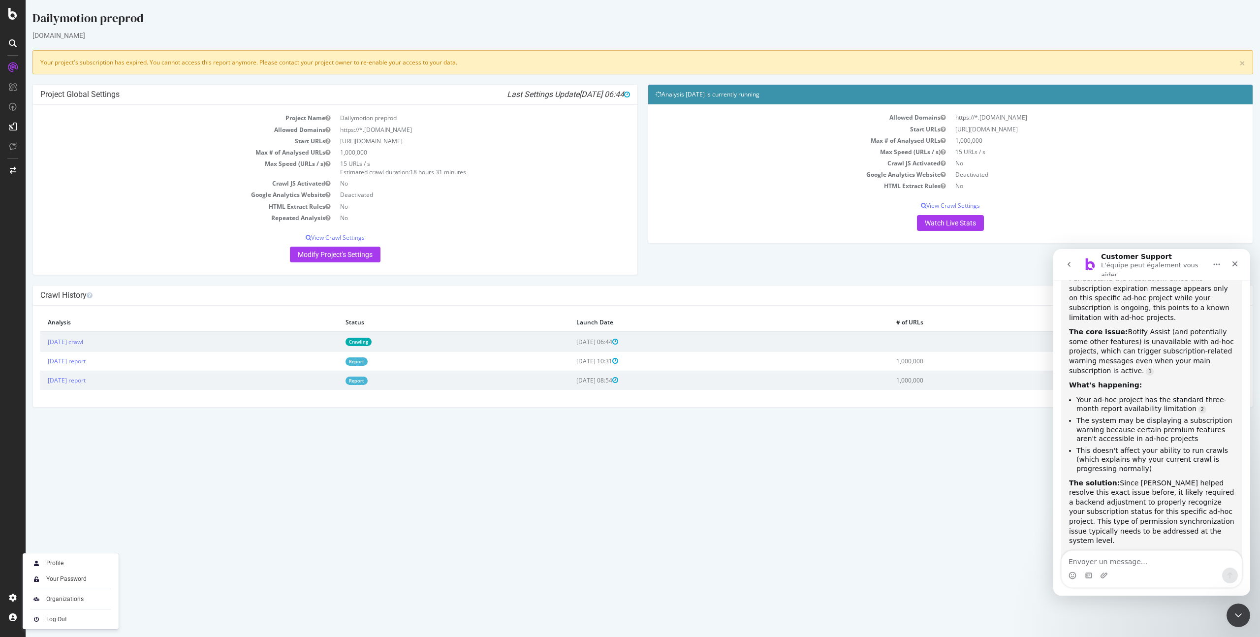
click at [685, 417] on html "Dailymotion preprod [DOMAIN_NAME] × Your project's subscription has expired. Yo…" at bounding box center [643, 208] width 1235 height 417
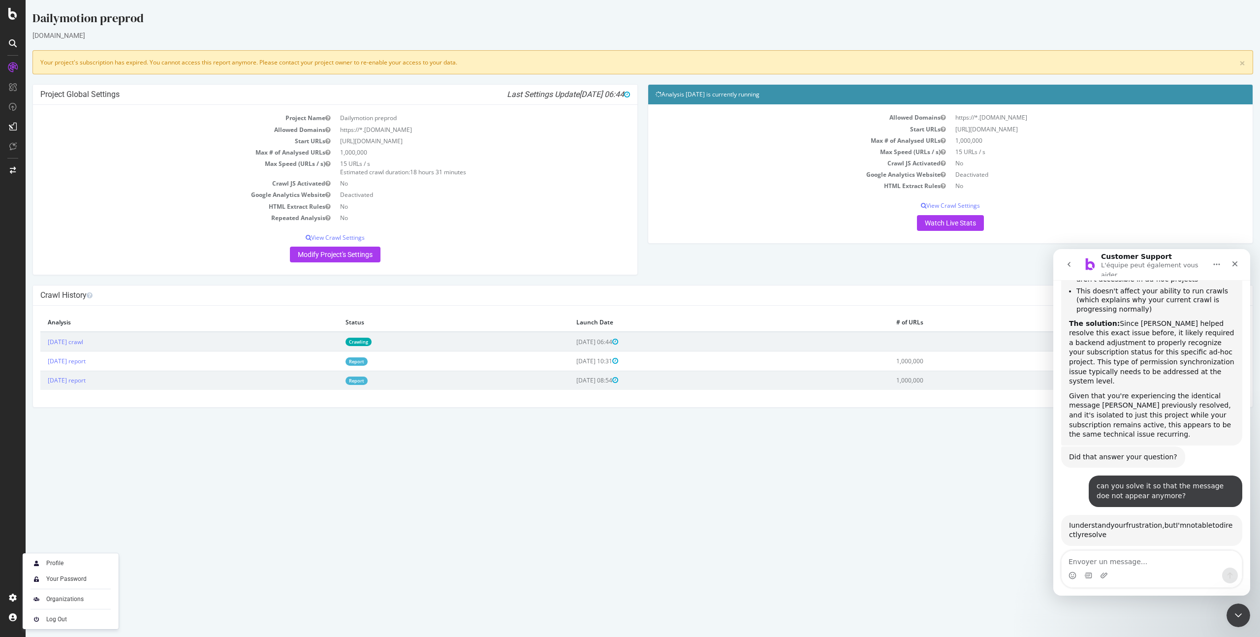
scroll to position [2949, 0]
